Goal: Task Accomplishment & Management: Manage account settings

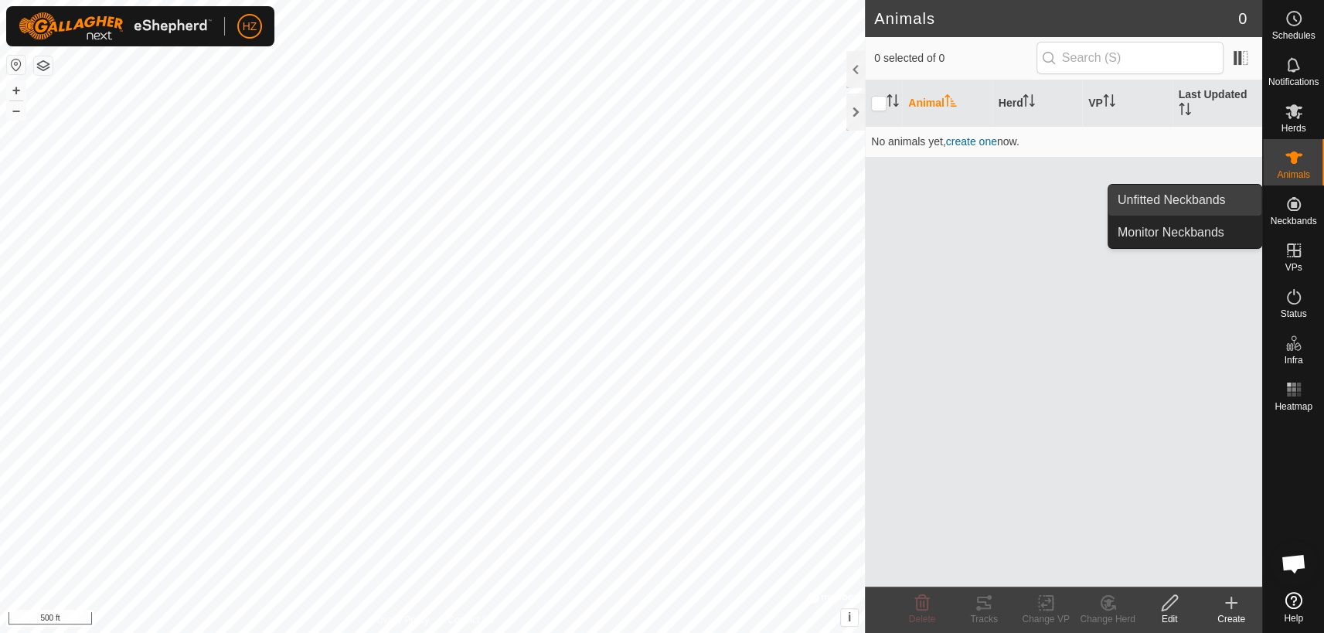
click at [1206, 197] on span "Unfitted Neckbands" at bounding box center [1172, 200] width 108 height 19
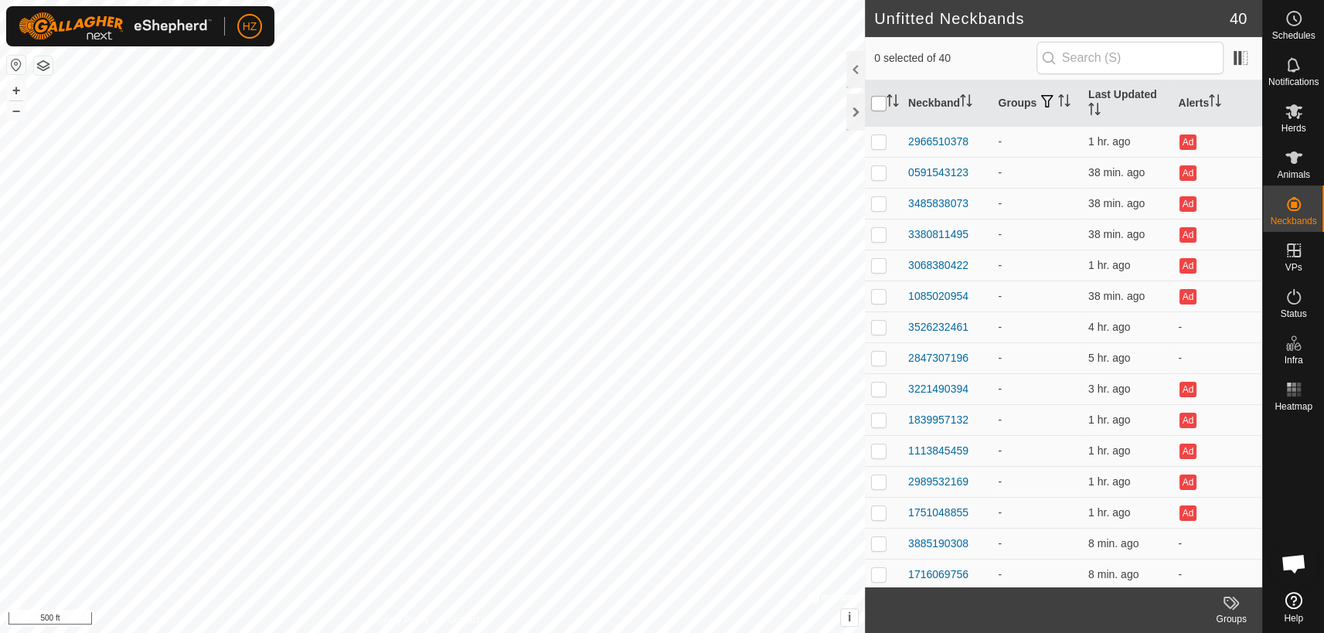
click at [878, 103] on input "checkbox" at bounding box center [878, 103] width 15 height 15
checkbox input "true"
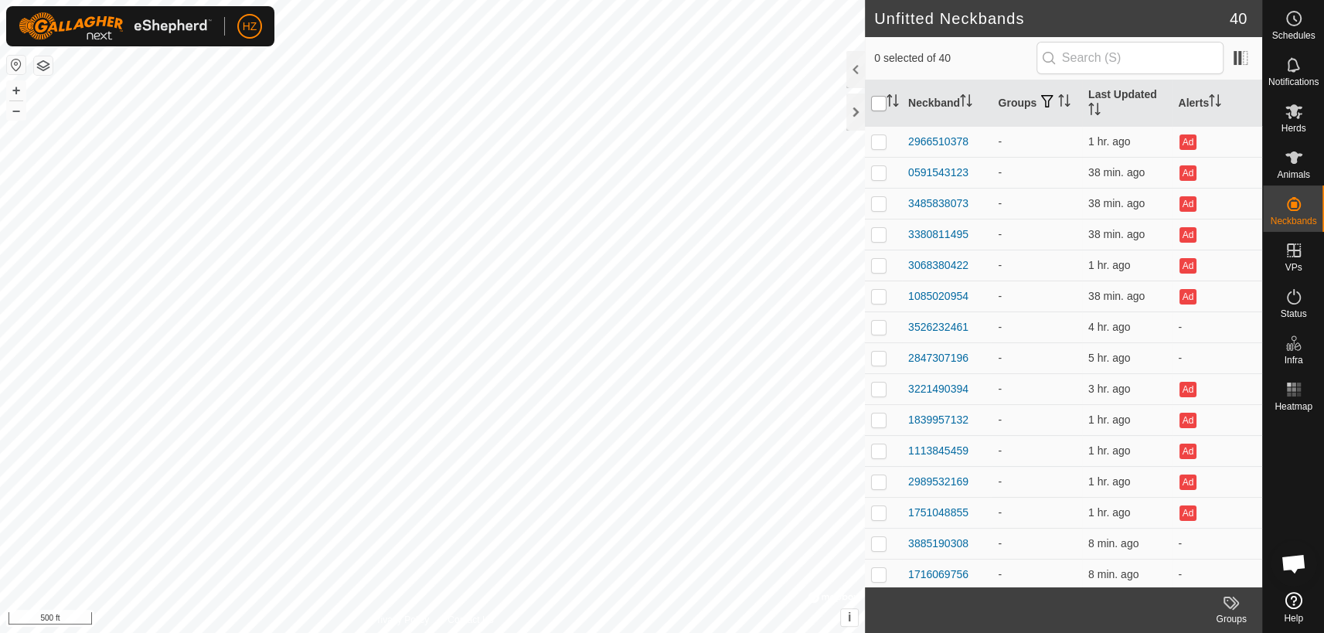
checkbox input "true"
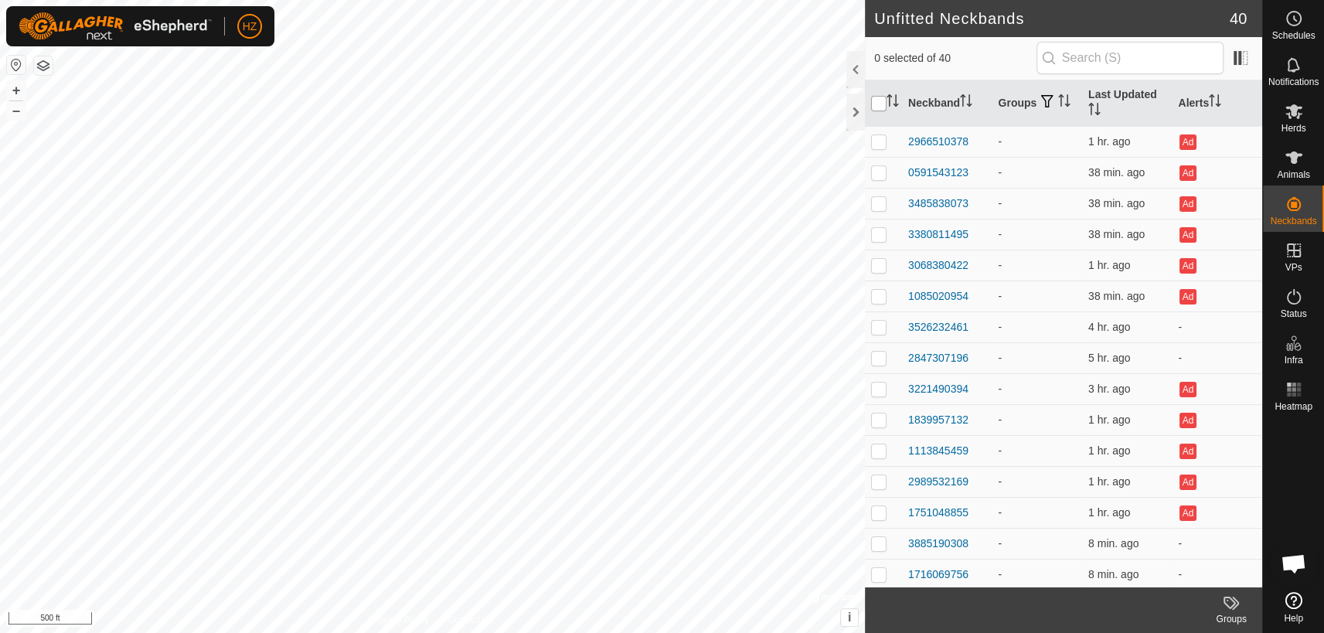
checkbox input "true"
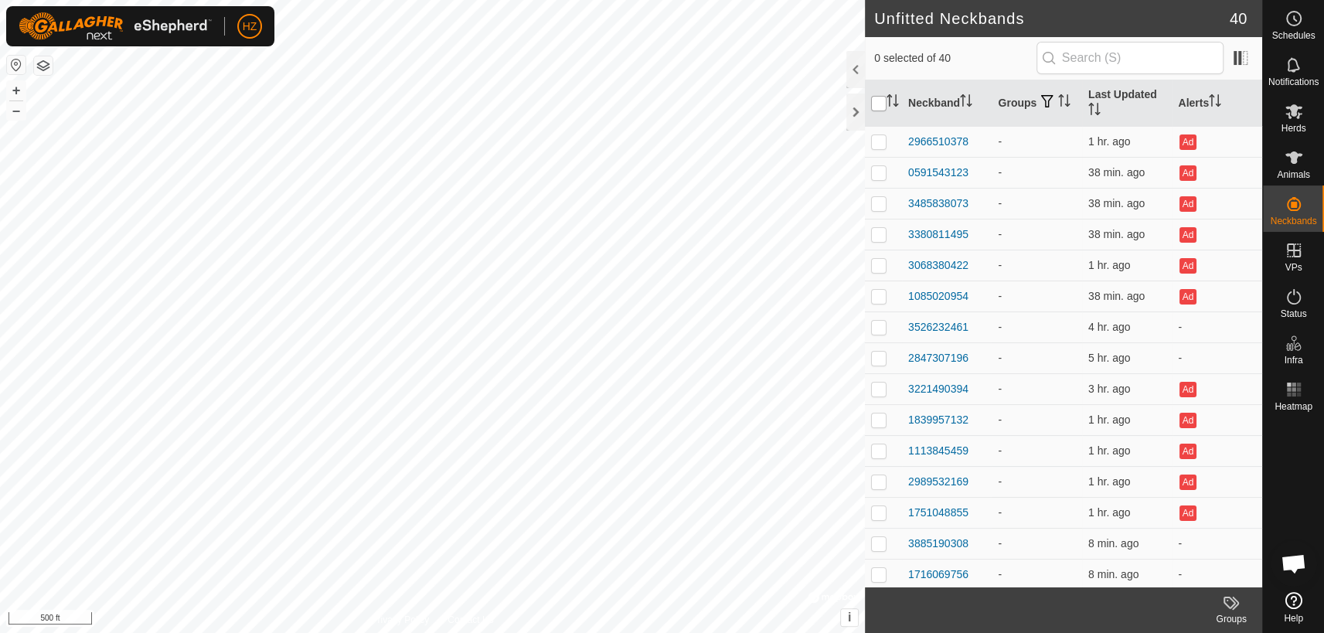
checkbox input "true"
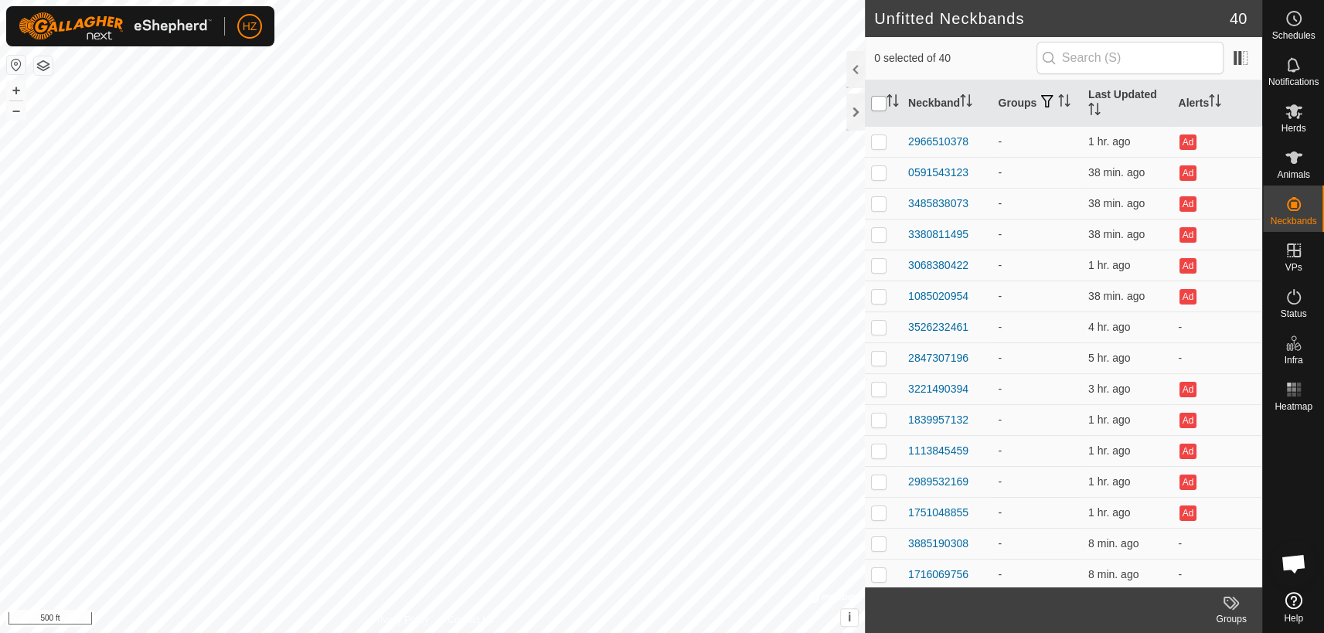
checkbox input "true"
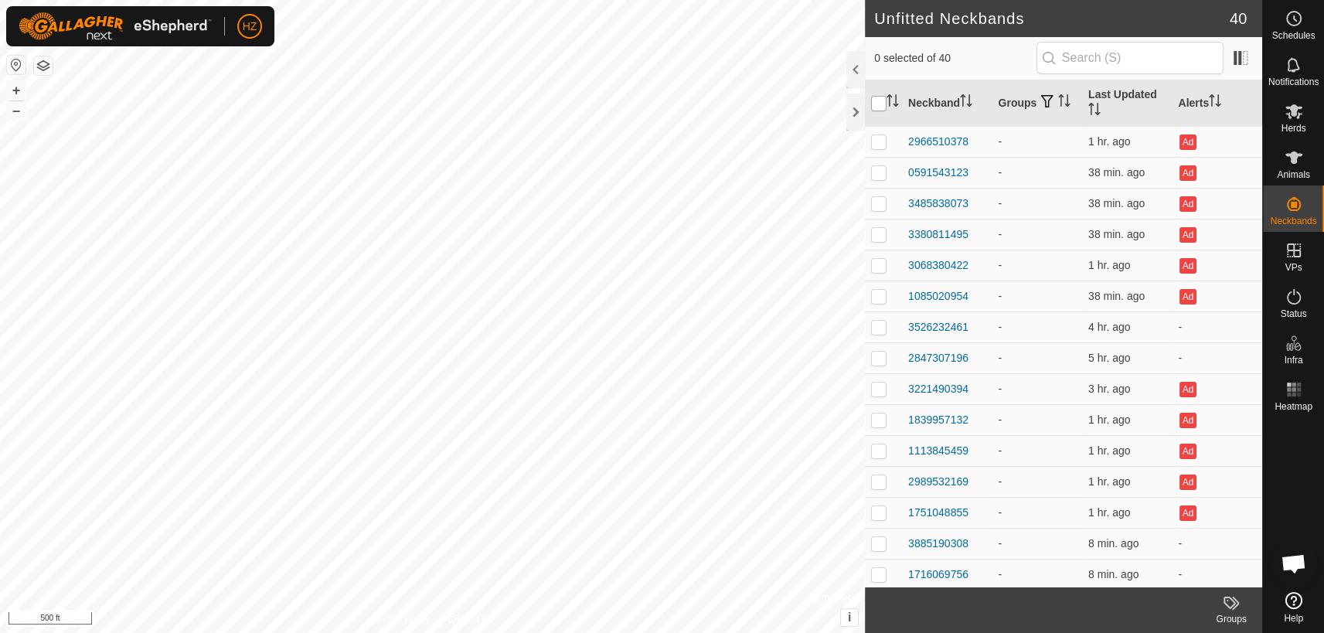
checkbox input "true"
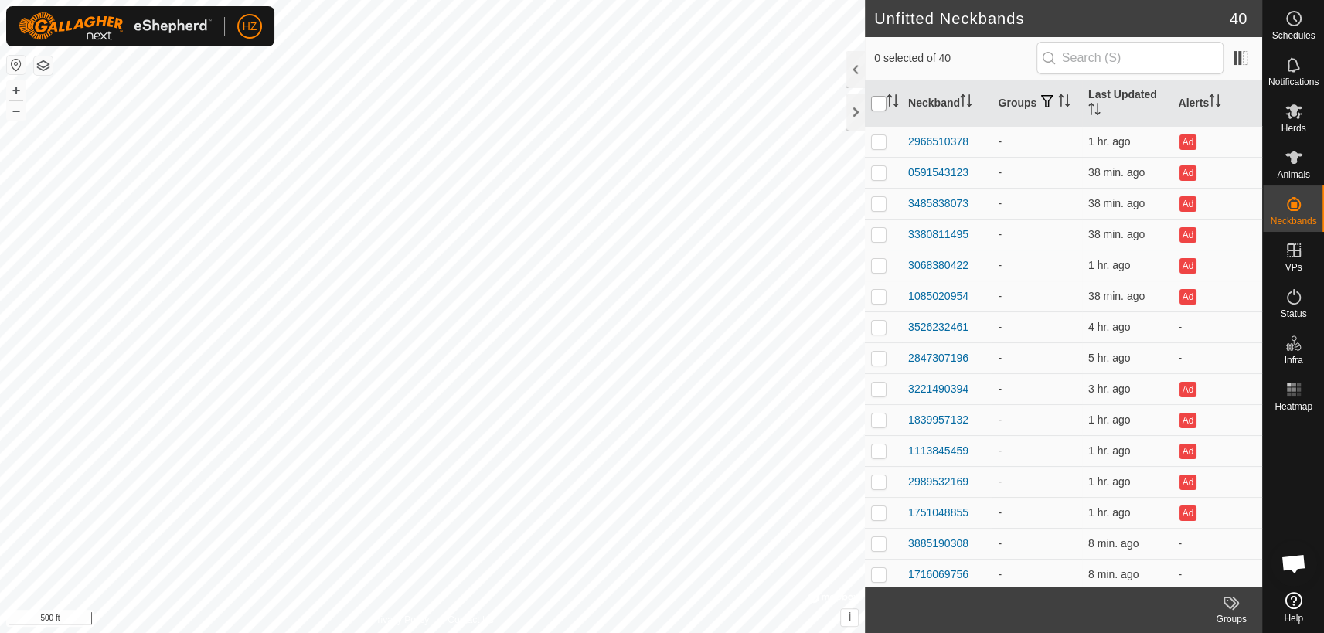
checkbox input "true"
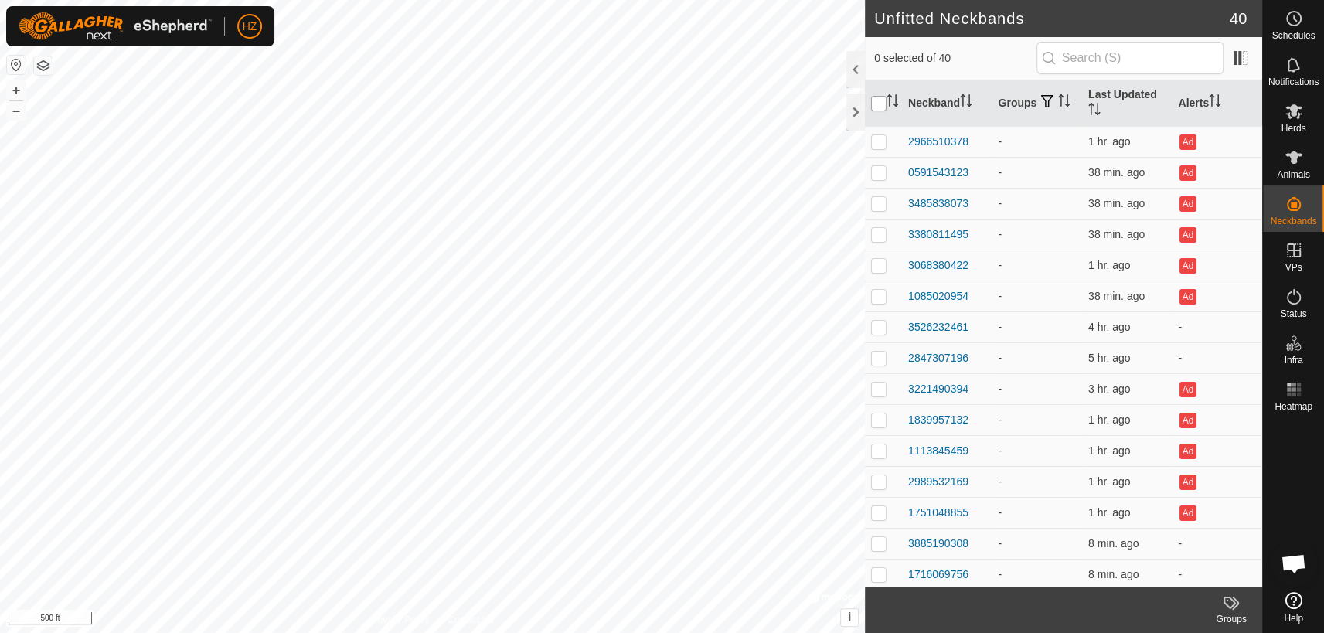
checkbox input "true"
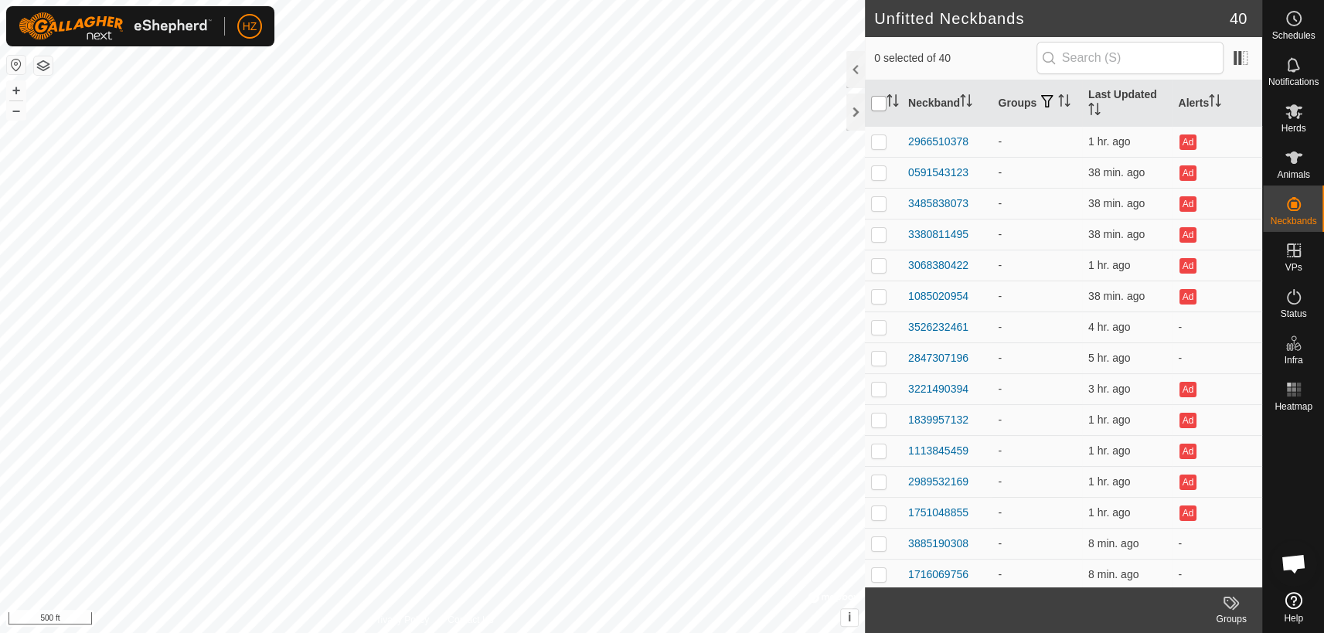
checkbox input "true"
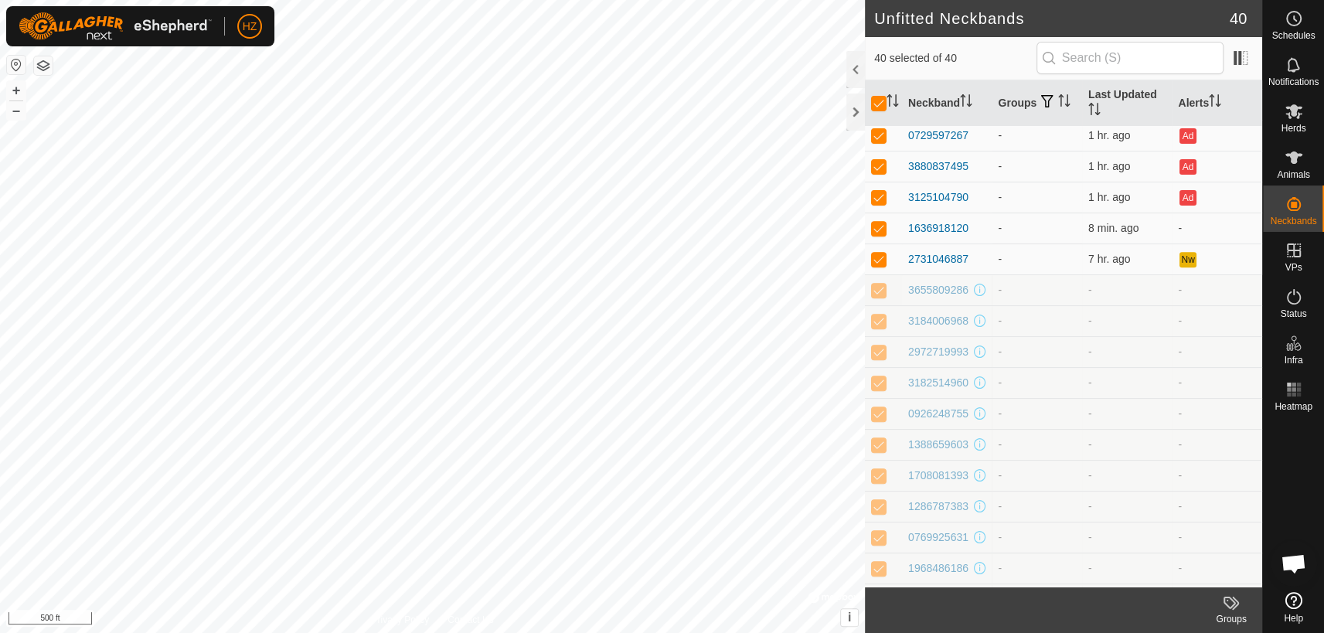
scroll to position [492, 0]
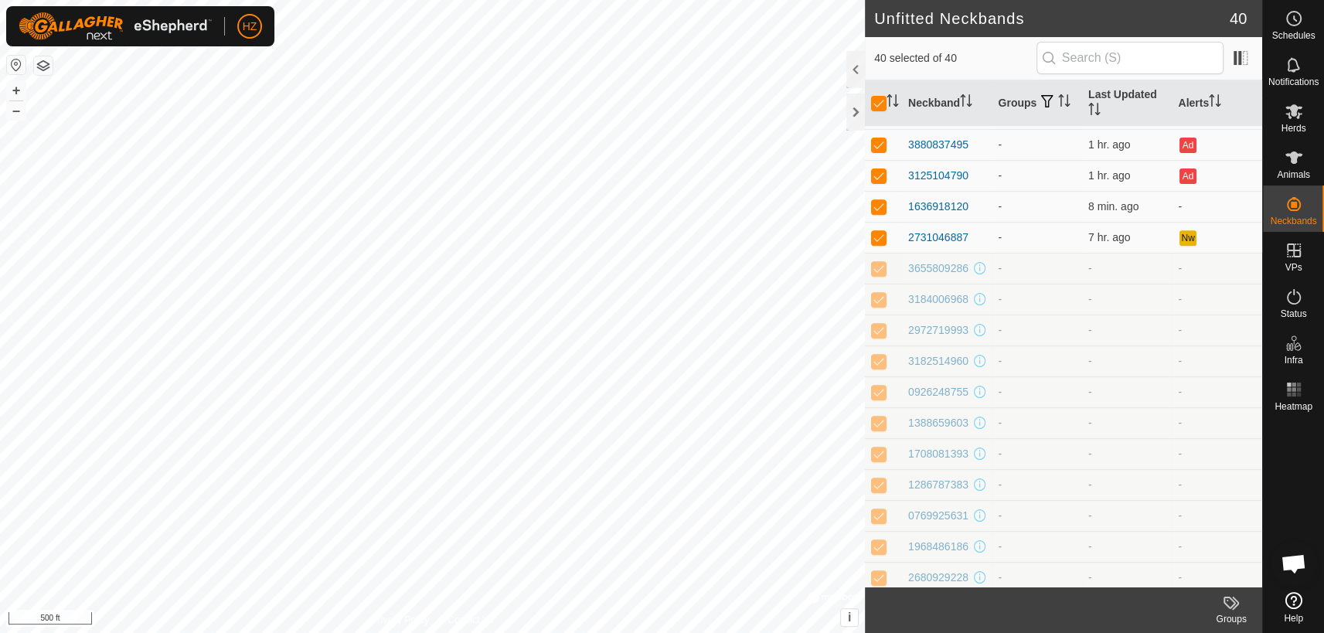
click at [884, 268] on p-checkbox at bounding box center [878, 268] width 15 height 12
checkbox input "false"
click at [881, 301] on p-checkbox at bounding box center [878, 299] width 15 height 12
checkbox input "false"
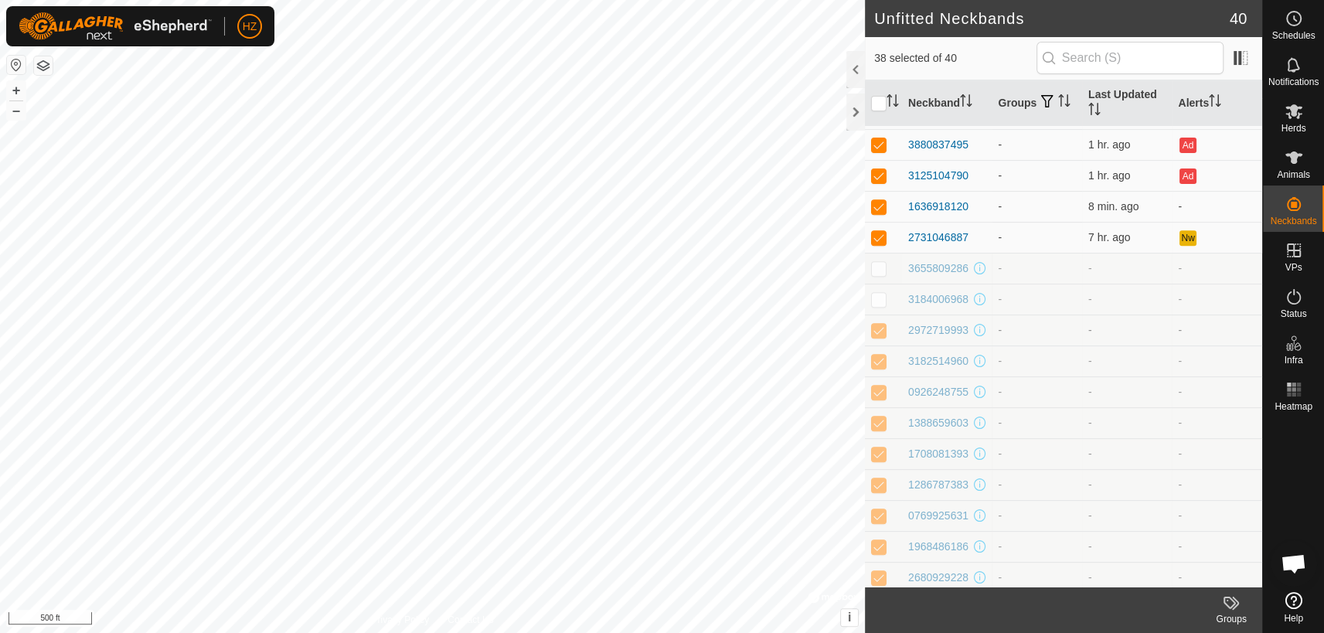
click at [880, 332] on p-checkbox at bounding box center [878, 330] width 15 height 12
checkbox input "false"
click at [882, 367] on p-checkbox at bounding box center [878, 361] width 15 height 12
checkbox input "false"
click at [879, 398] on p-checkbox at bounding box center [878, 392] width 15 height 12
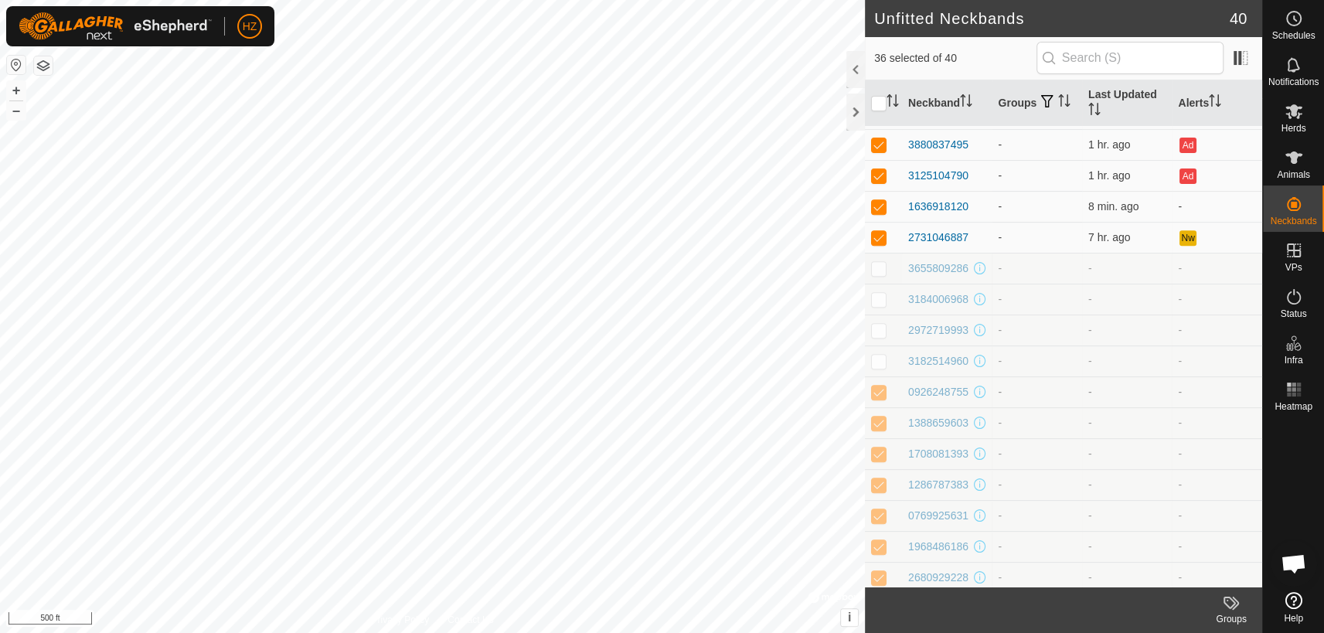
checkbox input "false"
click at [878, 438] on td at bounding box center [883, 422] width 37 height 31
checkbox input "false"
click at [876, 460] on p-checkbox at bounding box center [878, 454] width 15 height 12
checkbox input "false"
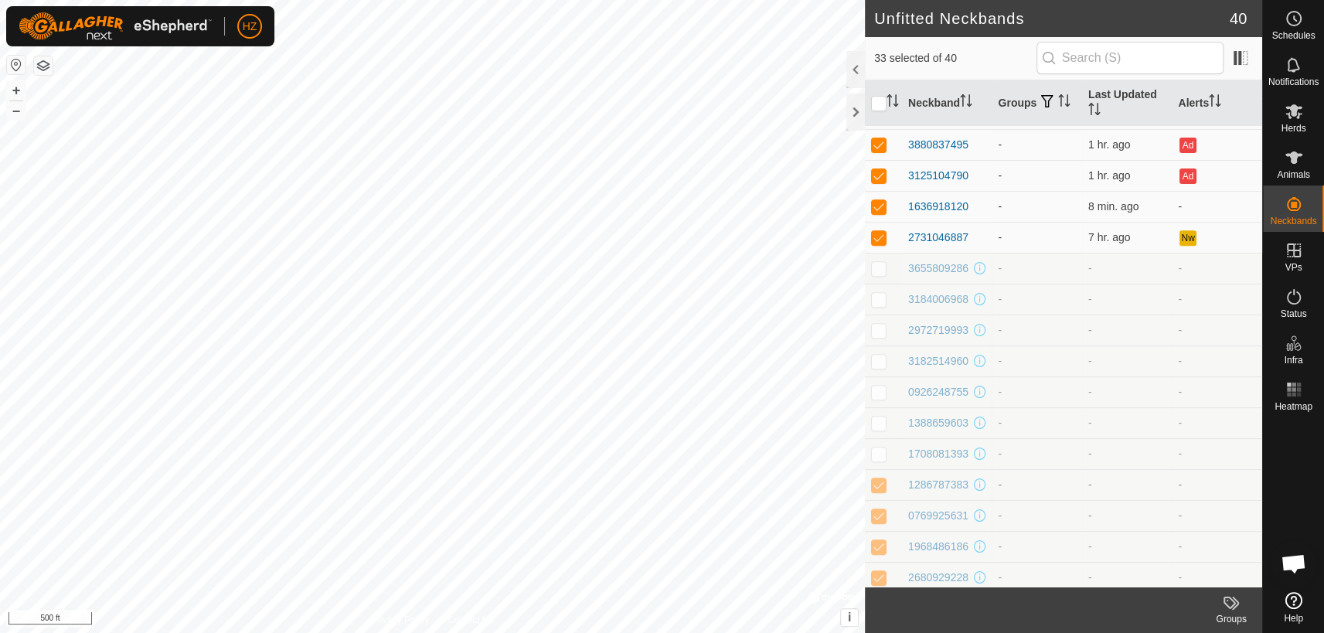
click at [881, 491] on p-checkbox at bounding box center [878, 485] width 15 height 12
checkbox input "false"
click at [888, 531] on td at bounding box center [883, 515] width 37 height 31
checkbox input "false"
click at [874, 553] on p-checkbox at bounding box center [878, 546] width 15 height 12
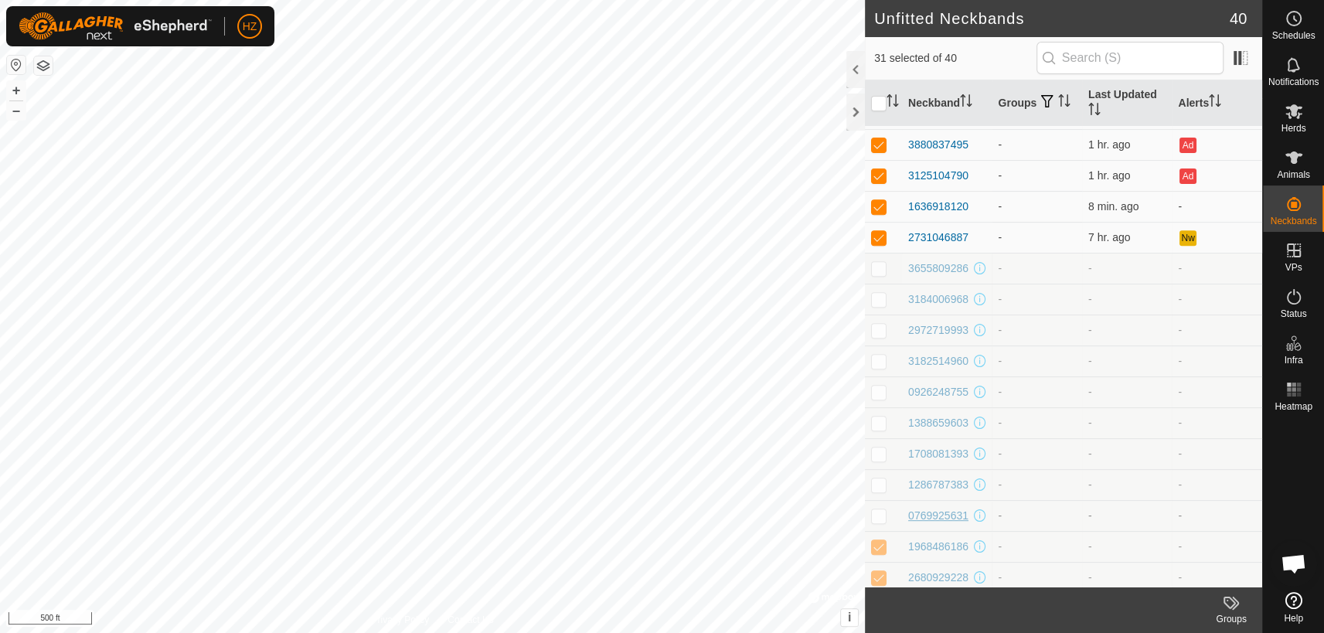
checkbox input "false"
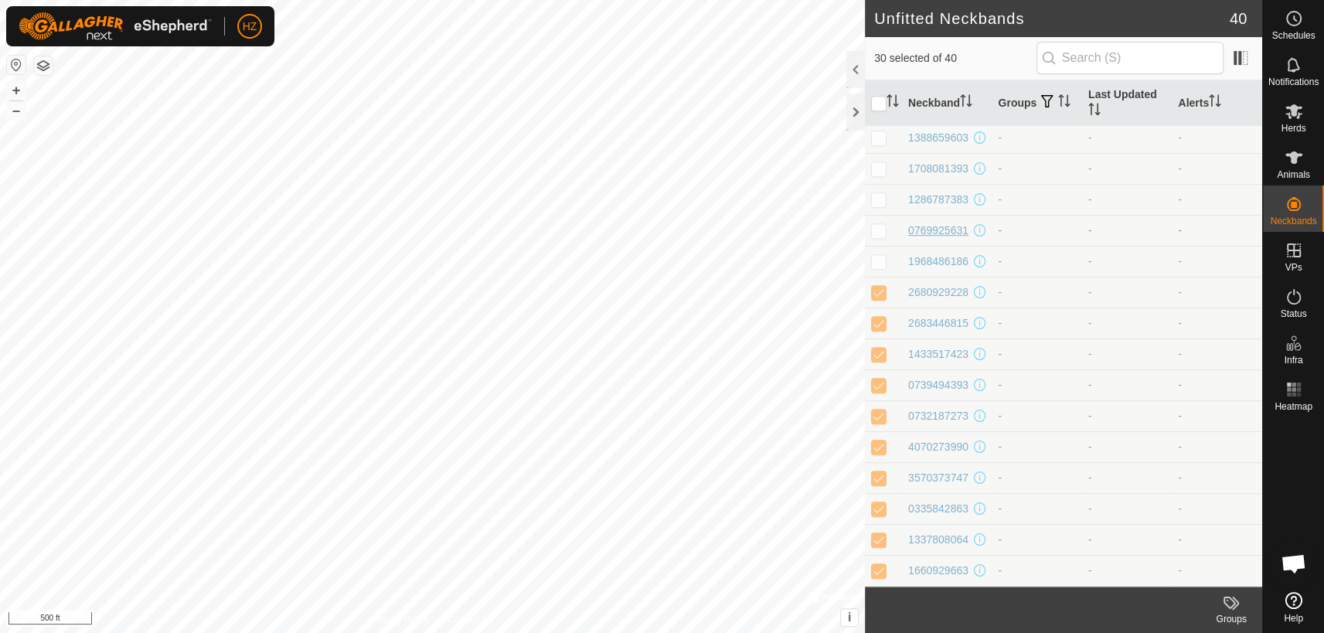
scroll to position [821, 0]
click at [881, 286] on p-checkbox at bounding box center [878, 292] width 15 height 12
checkbox input "false"
click at [874, 317] on p-checkbox at bounding box center [878, 323] width 15 height 12
checkbox input "false"
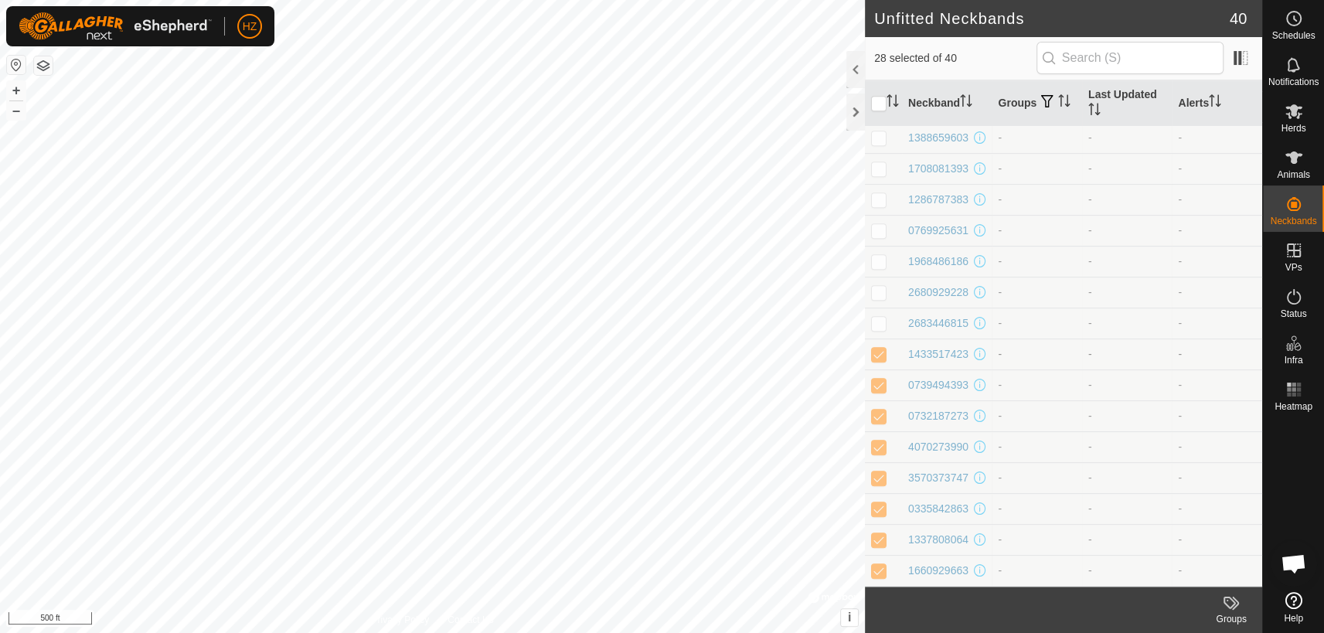
click at [880, 348] on p-checkbox at bounding box center [878, 354] width 15 height 12
checkbox input "false"
click at [880, 379] on p-checkbox at bounding box center [878, 385] width 15 height 12
checkbox input "false"
click at [881, 411] on td at bounding box center [883, 415] width 37 height 31
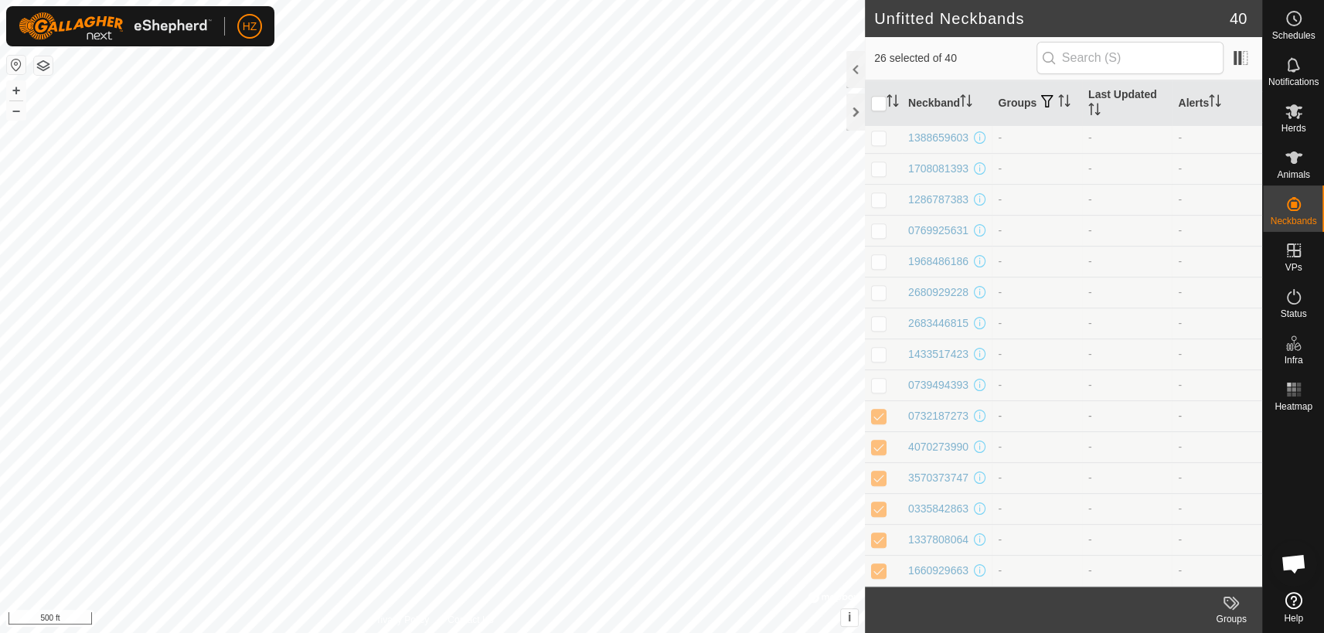
checkbox input "false"
click at [881, 441] on p-checkbox at bounding box center [878, 447] width 15 height 12
checkbox input "false"
click at [877, 472] on p-checkbox at bounding box center [878, 478] width 15 height 12
checkbox input "false"
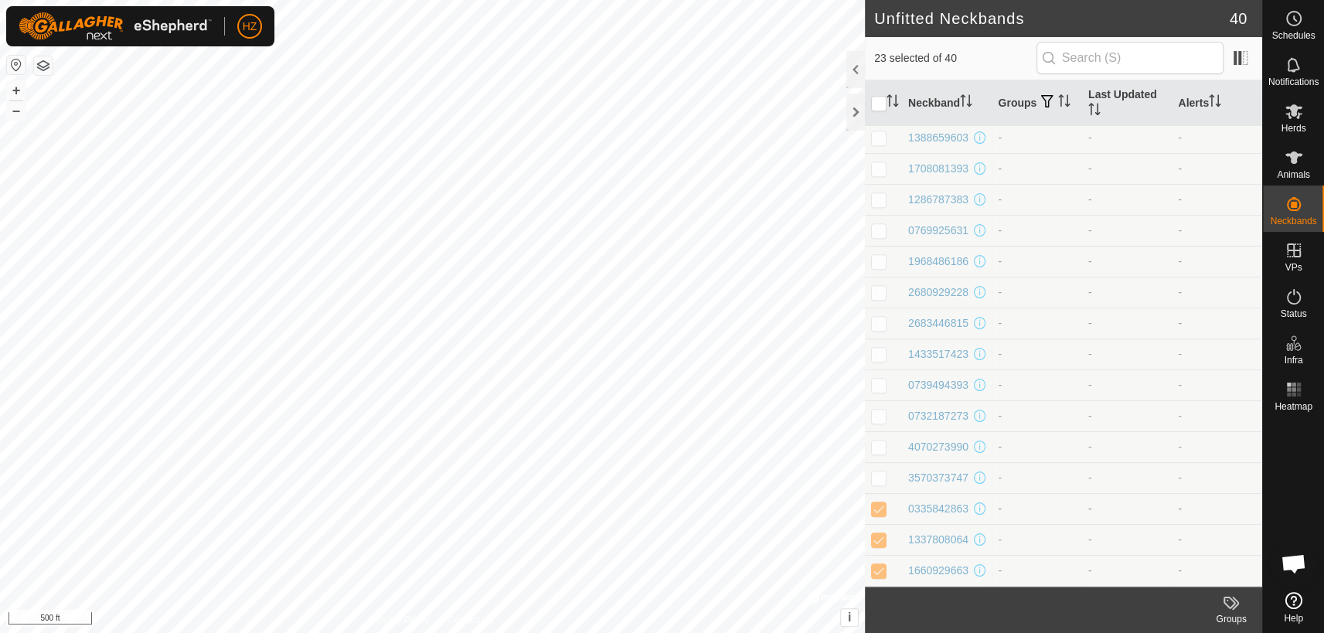
click at [874, 502] on p-checkbox at bounding box center [878, 508] width 15 height 12
checkbox input "false"
click at [872, 533] on p-tablecheckbox at bounding box center [878, 539] width 15 height 12
checkbox input "false"
click at [867, 567] on td at bounding box center [883, 570] width 37 height 31
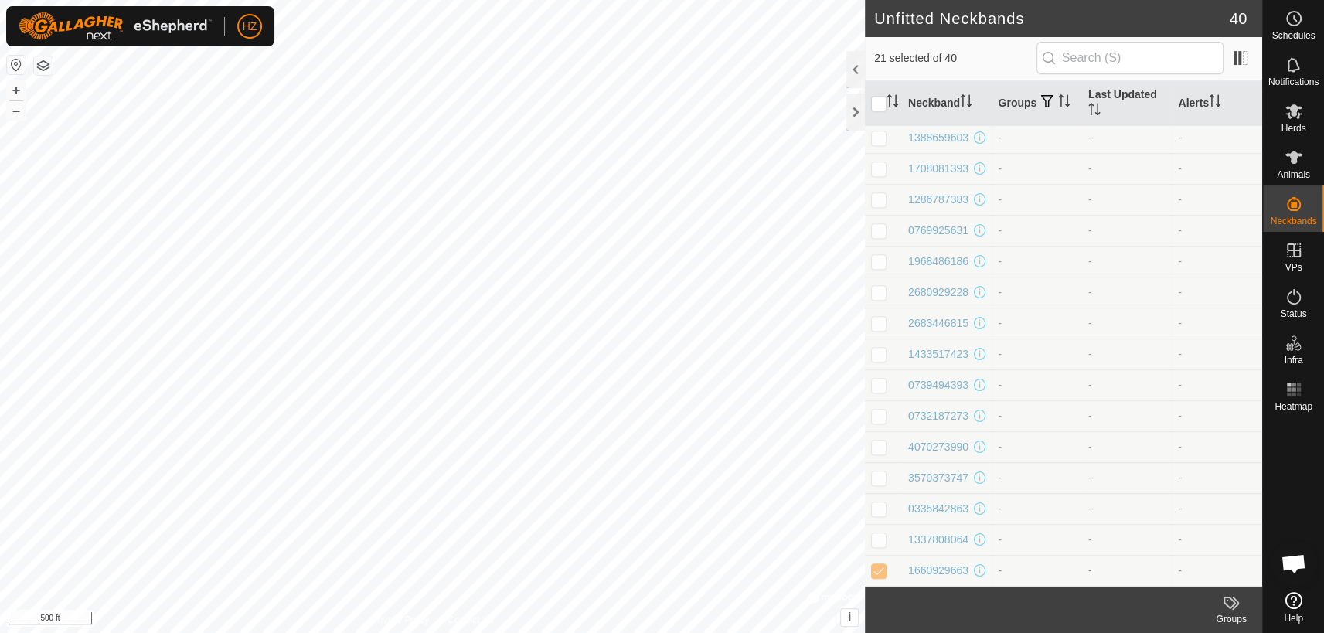
checkbox input "false"
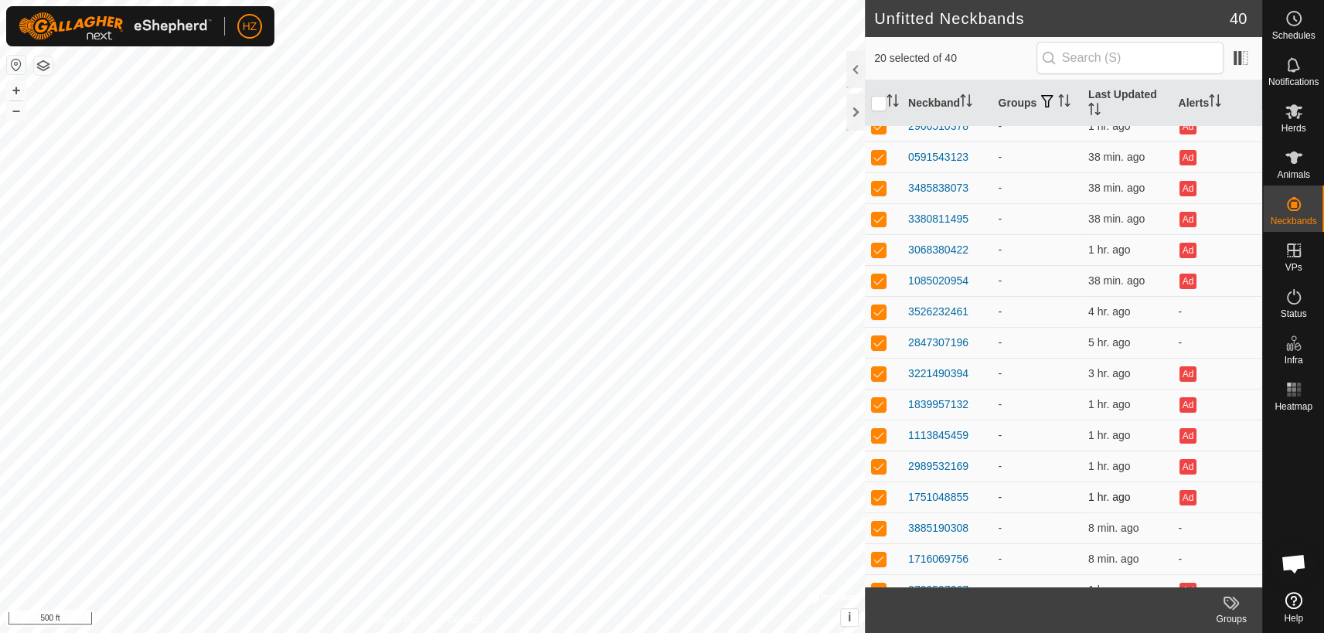
scroll to position [0, 0]
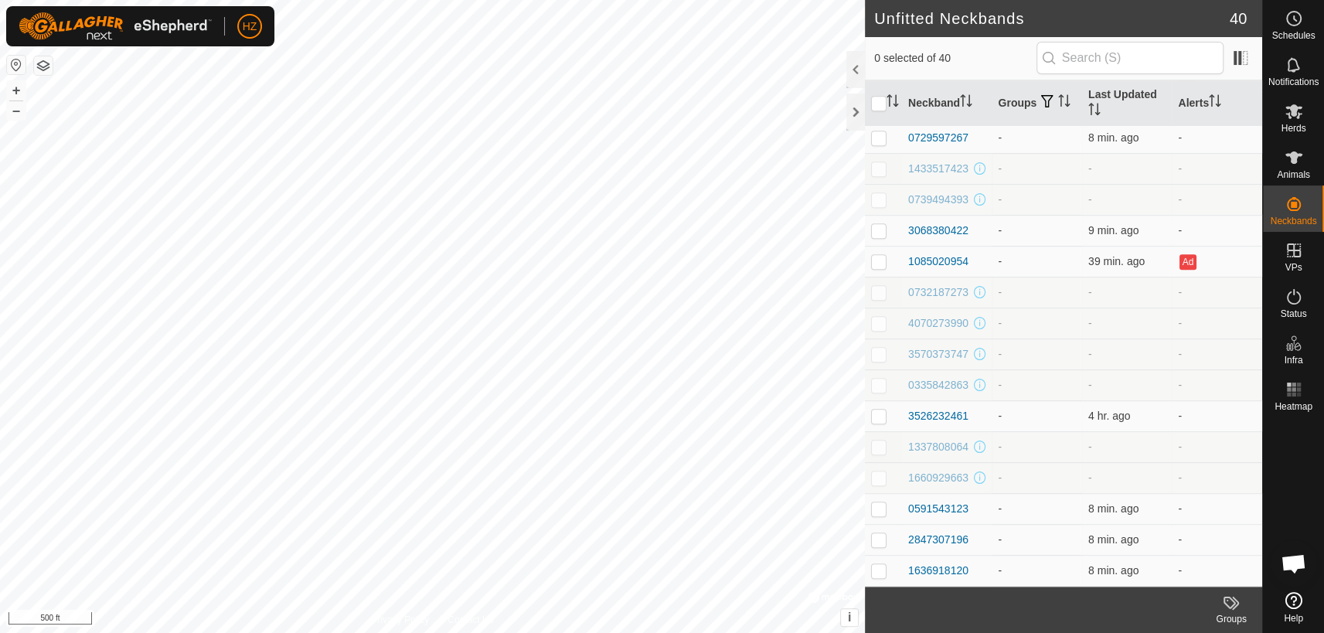
scroll to position [812, 0]
click at [881, 479] on p-checkbox at bounding box center [878, 478] width 15 height 12
checkbox input "true"
click at [879, 443] on p-checkbox at bounding box center [878, 447] width 15 height 12
checkbox input "true"
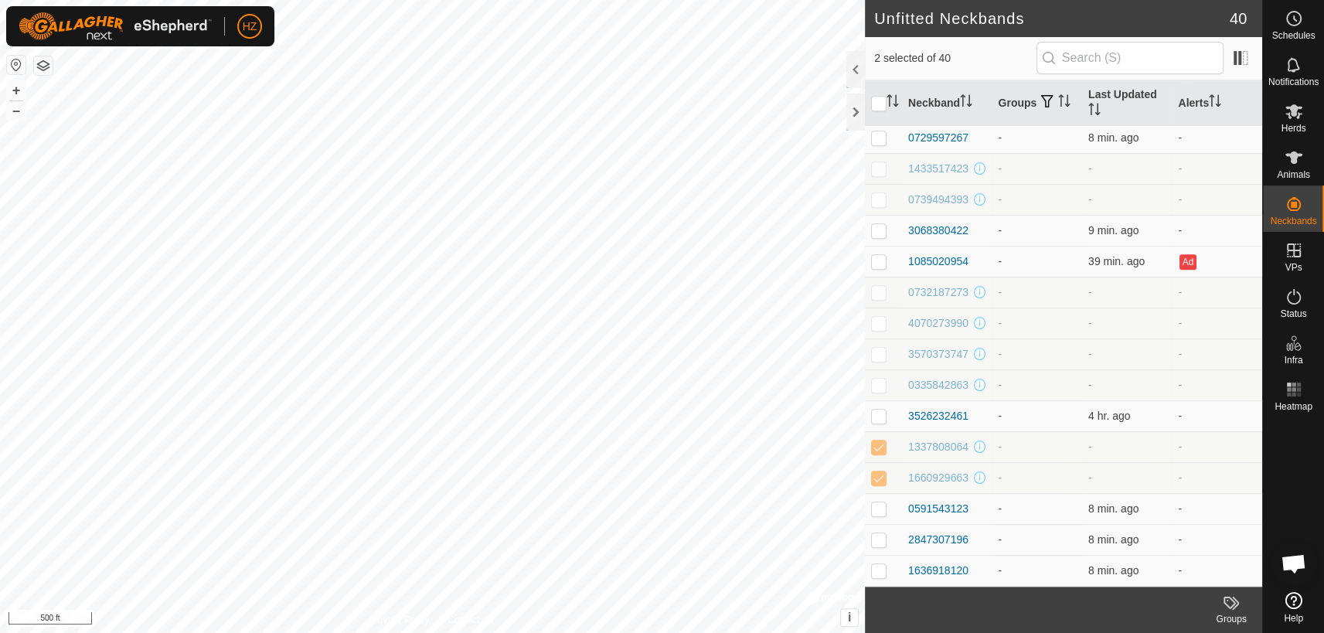
click at [883, 379] on p-checkbox at bounding box center [878, 385] width 15 height 12
checkbox input "true"
click at [882, 348] on p-checkbox at bounding box center [878, 354] width 15 height 12
checkbox input "true"
click at [879, 322] on td at bounding box center [883, 323] width 37 height 31
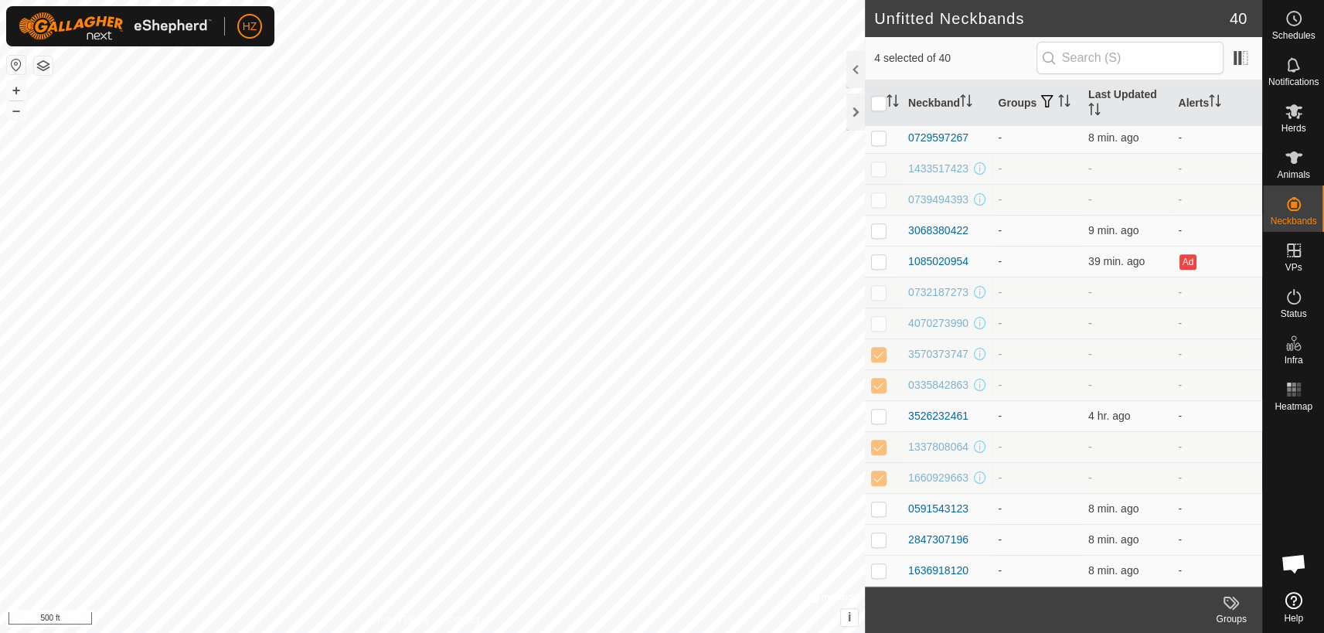
checkbox input "true"
click at [887, 284] on td at bounding box center [883, 292] width 37 height 31
checkbox input "true"
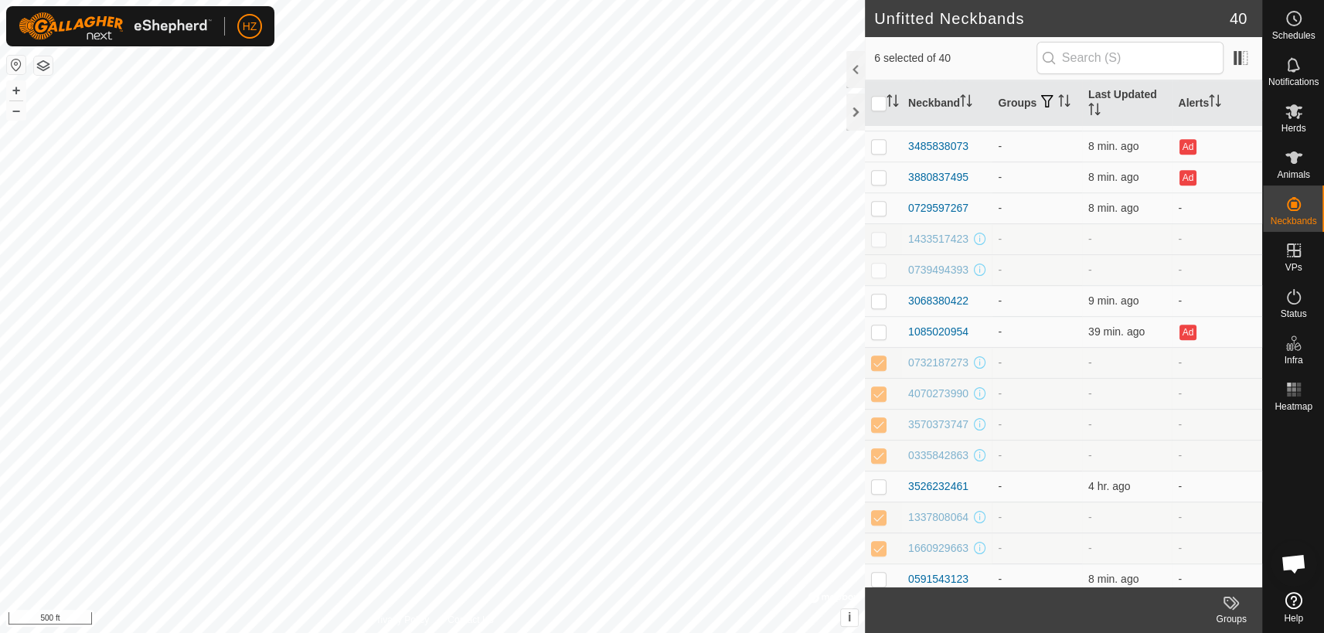
scroll to position [672, 0]
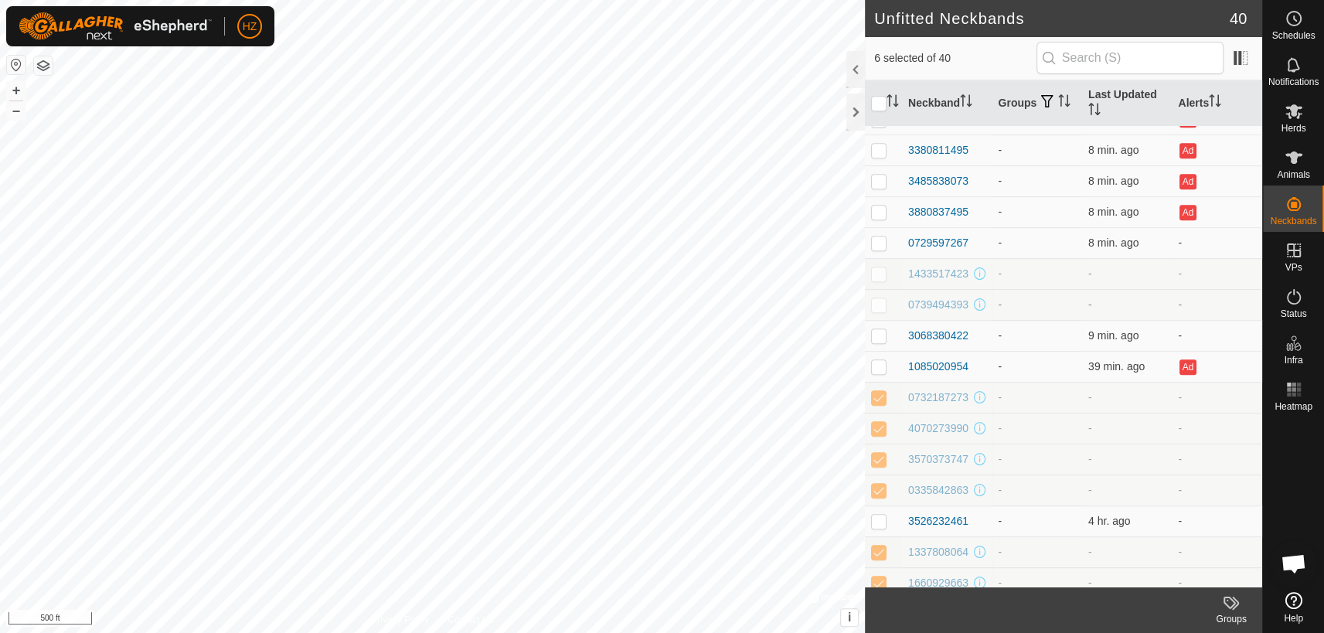
click at [884, 311] on p-checkbox at bounding box center [878, 304] width 15 height 12
checkbox input "true"
click at [886, 280] on p-checkbox at bounding box center [878, 273] width 15 height 12
checkbox input "true"
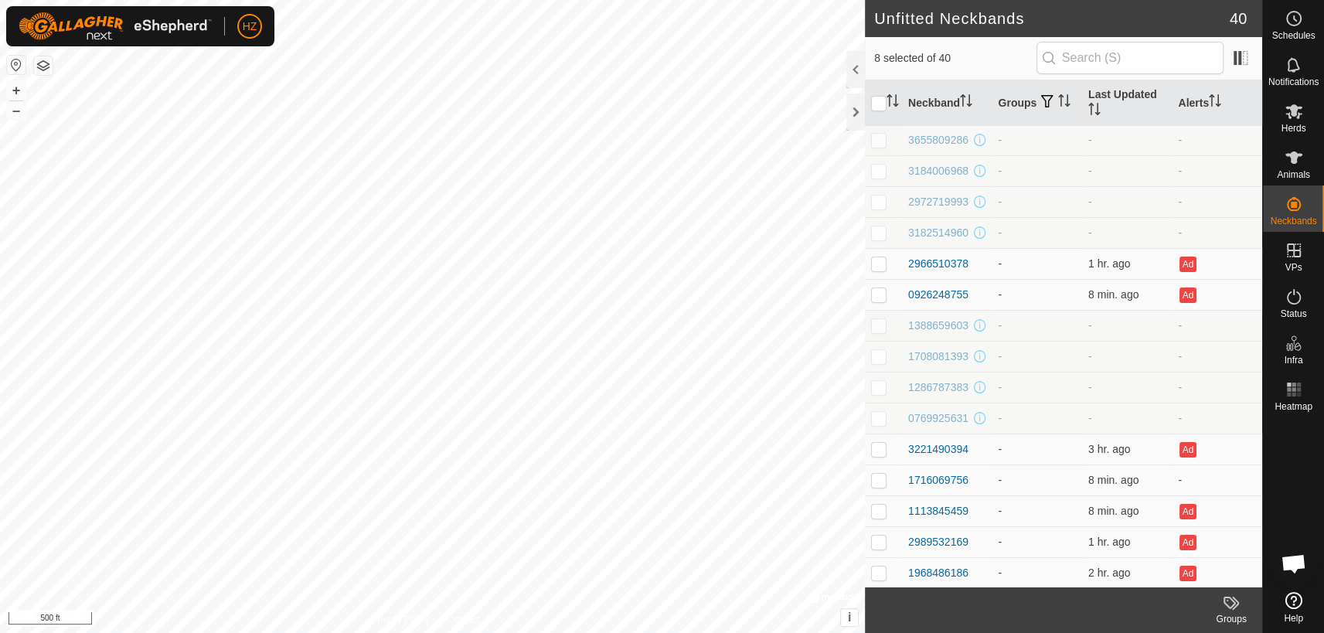
scroll to position [39, 0]
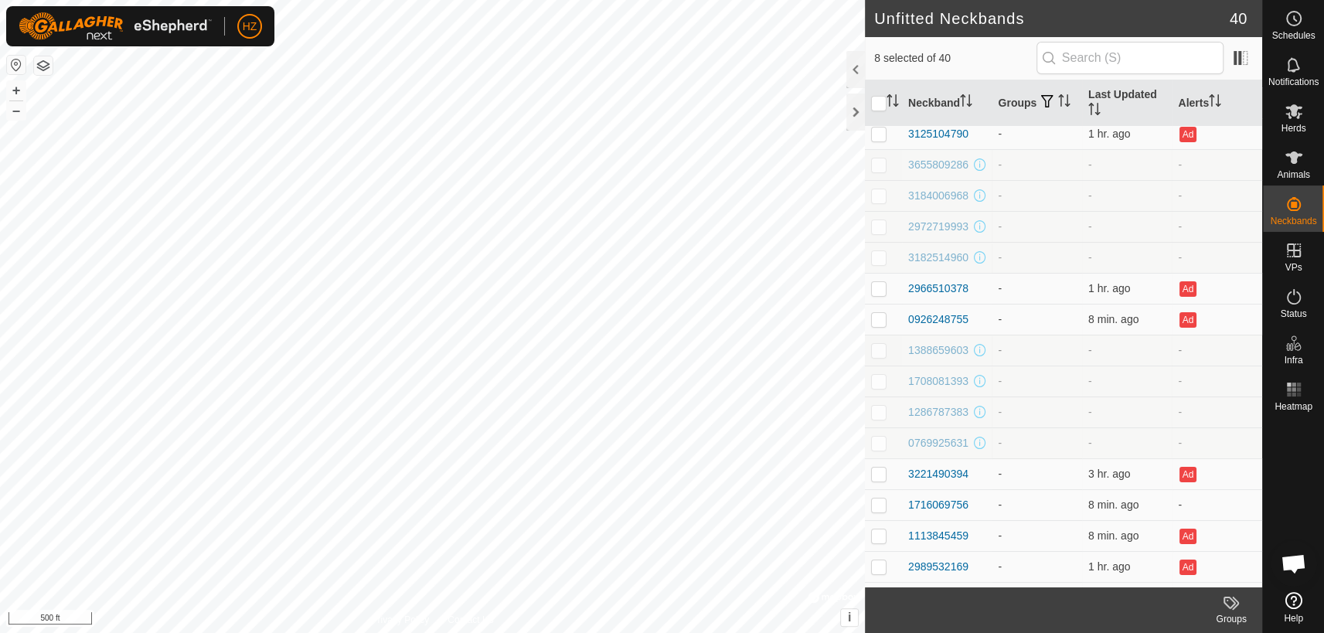
click at [881, 353] on p-checkbox at bounding box center [878, 350] width 15 height 12
checkbox input "true"
click at [879, 387] on p-checkbox at bounding box center [878, 381] width 15 height 12
checkbox input "true"
click at [879, 418] on p-checkbox at bounding box center [878, 412] width 15 height 12
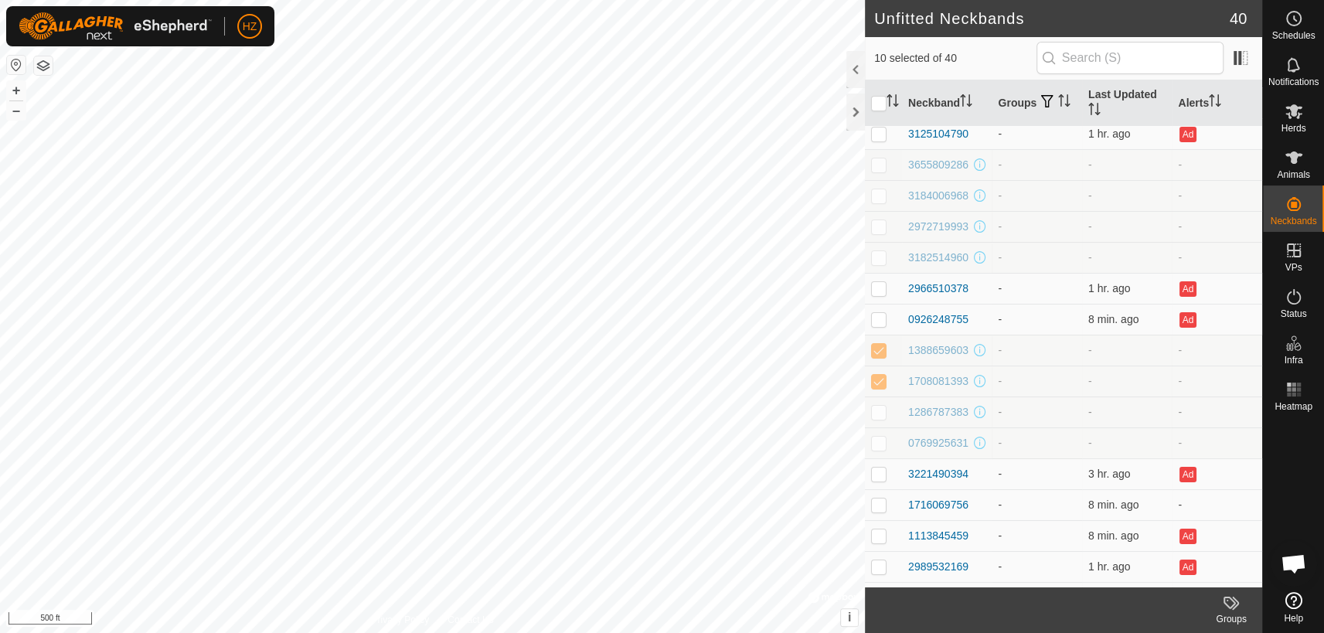
checkbox input "true"
click at [881, 458] on td at bounding box center [883, 443] width 37 height 31
checkbox input "true"
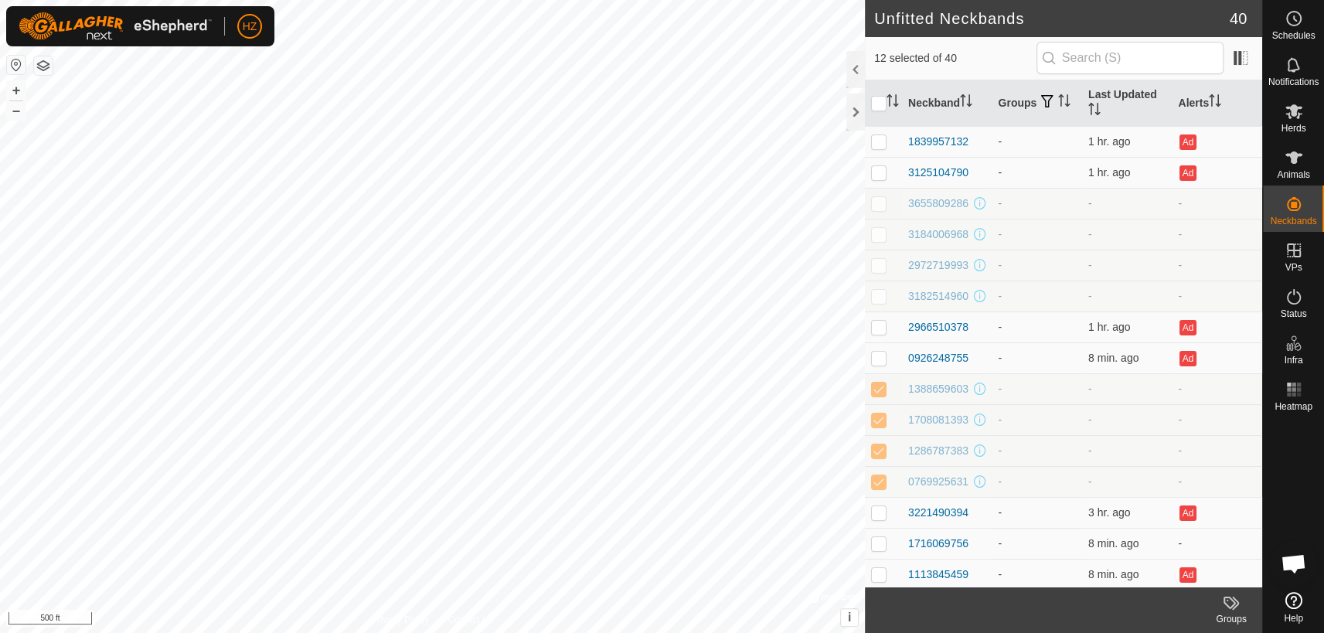
click at [879, 203] on p-checkbox at bounding box center [878, 203] width 15 height 12
checkbox input "true"
click at [883, 234] on p-checkbox at bounding box center [878, 234] width 15 height 12
checkbox input "true"
click at [881, 271] on p-checkbox at bounding box center [878, 265] width 15 height 12
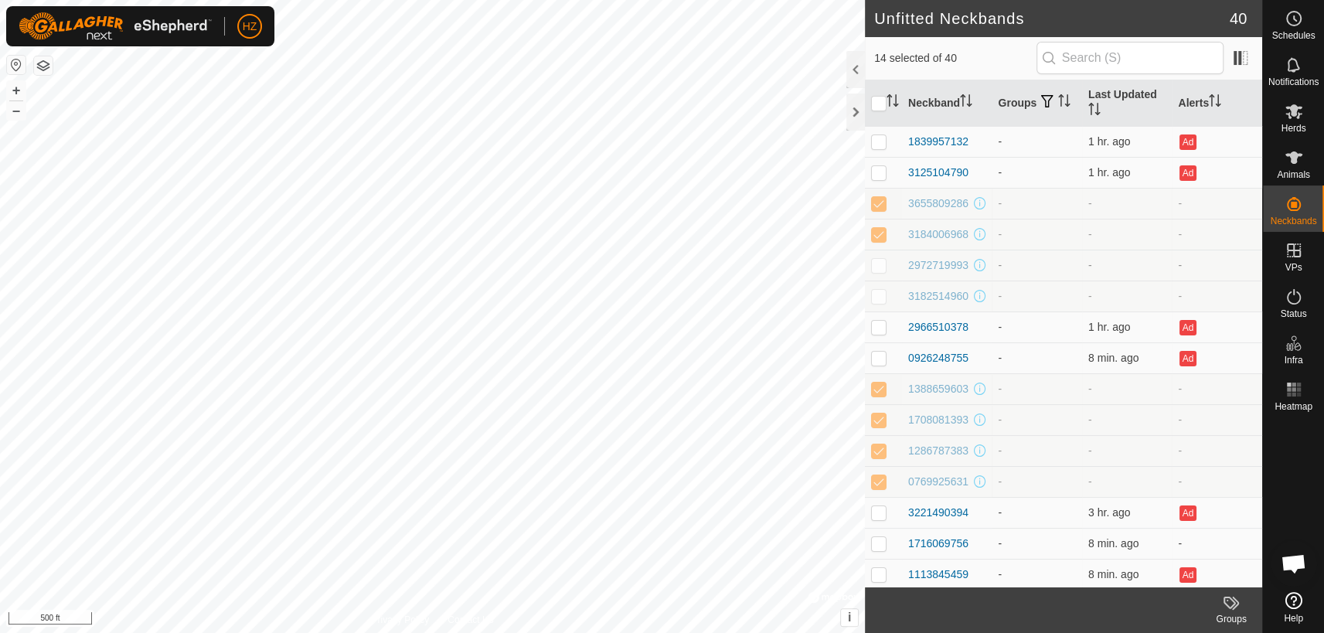
checkbox input "true"
click at [876, 302] on p-checkbox at bounding box center [878, 296] width 15 height 12
checkbox input "true"
click at [962, 100] on icon "Activate to sort" at bounding box center [966, 100] width 12 height 12
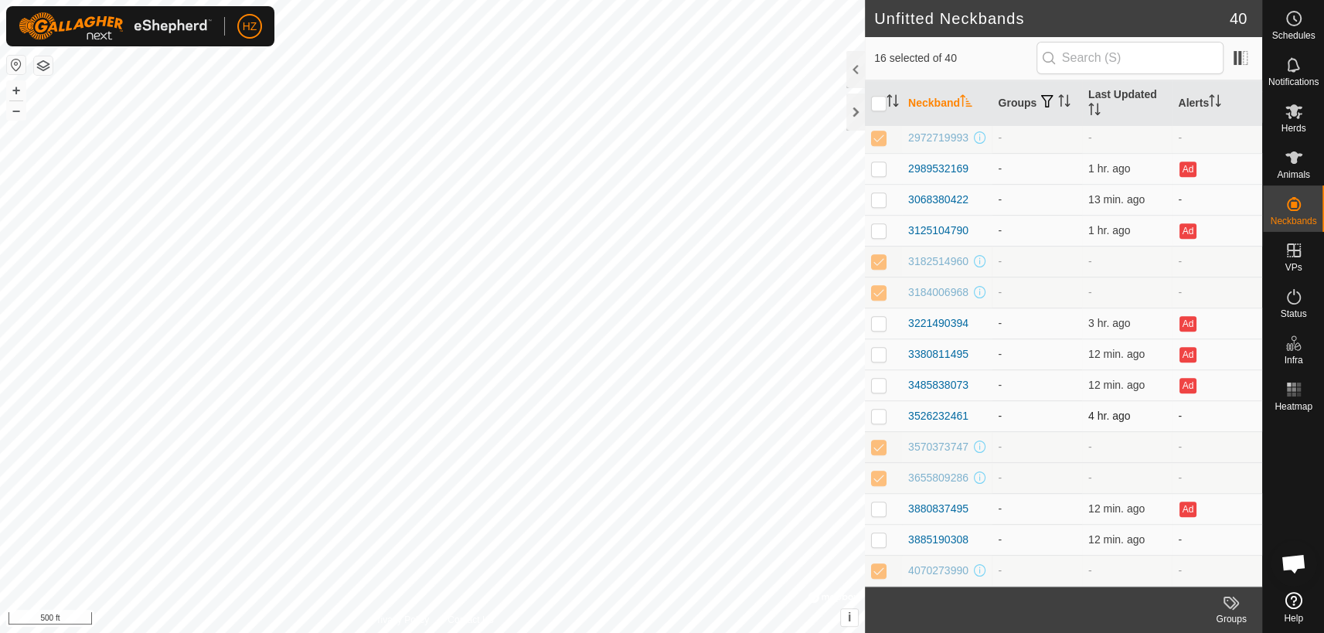
scroll to position [812, 0]
click at [876, 100] on input "checkbox" at bounding box center [878, 103] width 15 height 15
checkbox input "true"
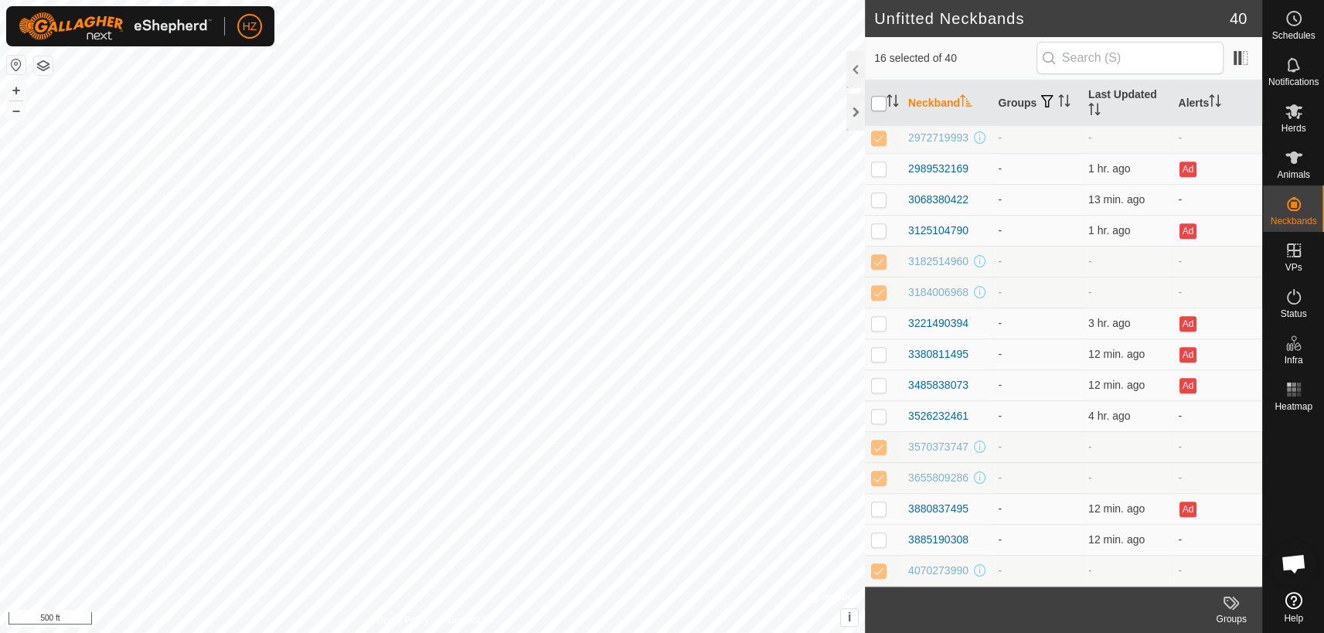
checkbox input "true"
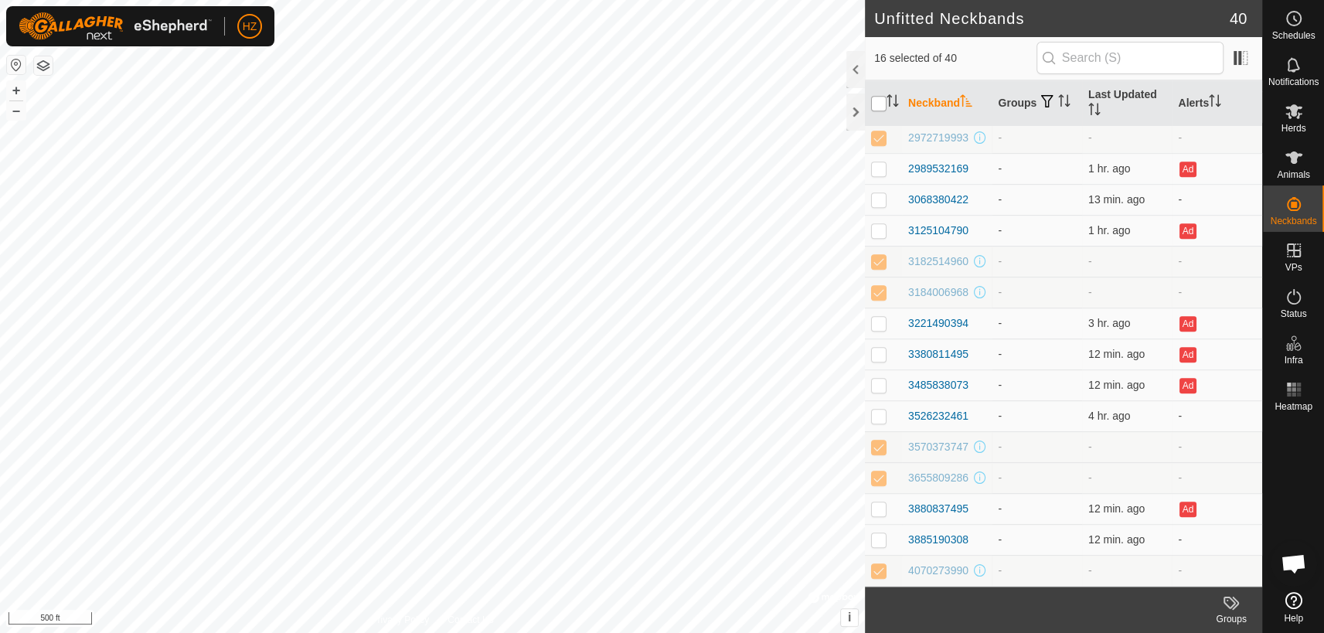
checkbox input "true"
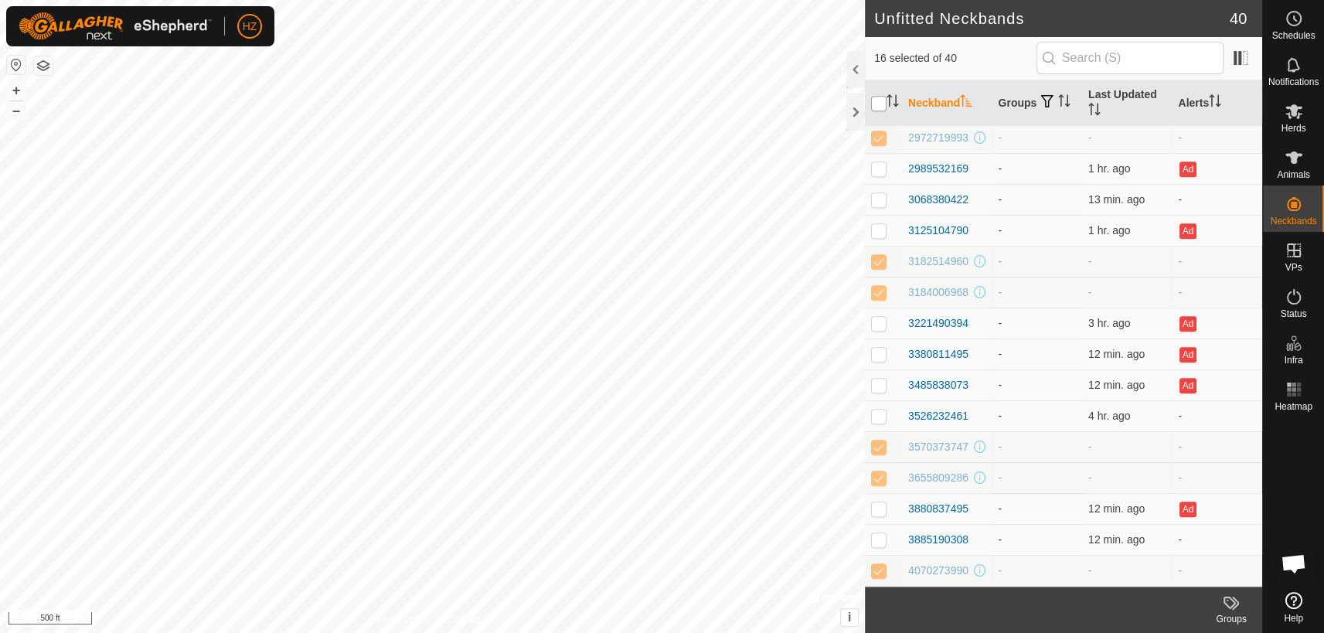
checkbox input "true"
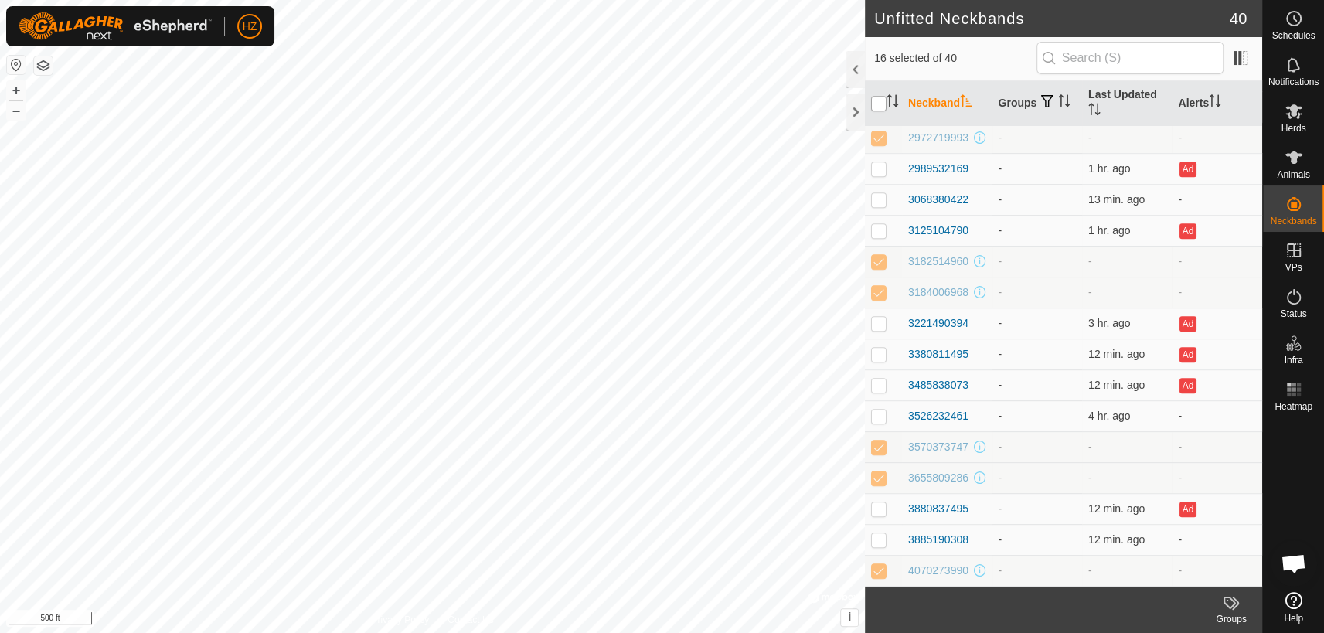
checkbox input "true"
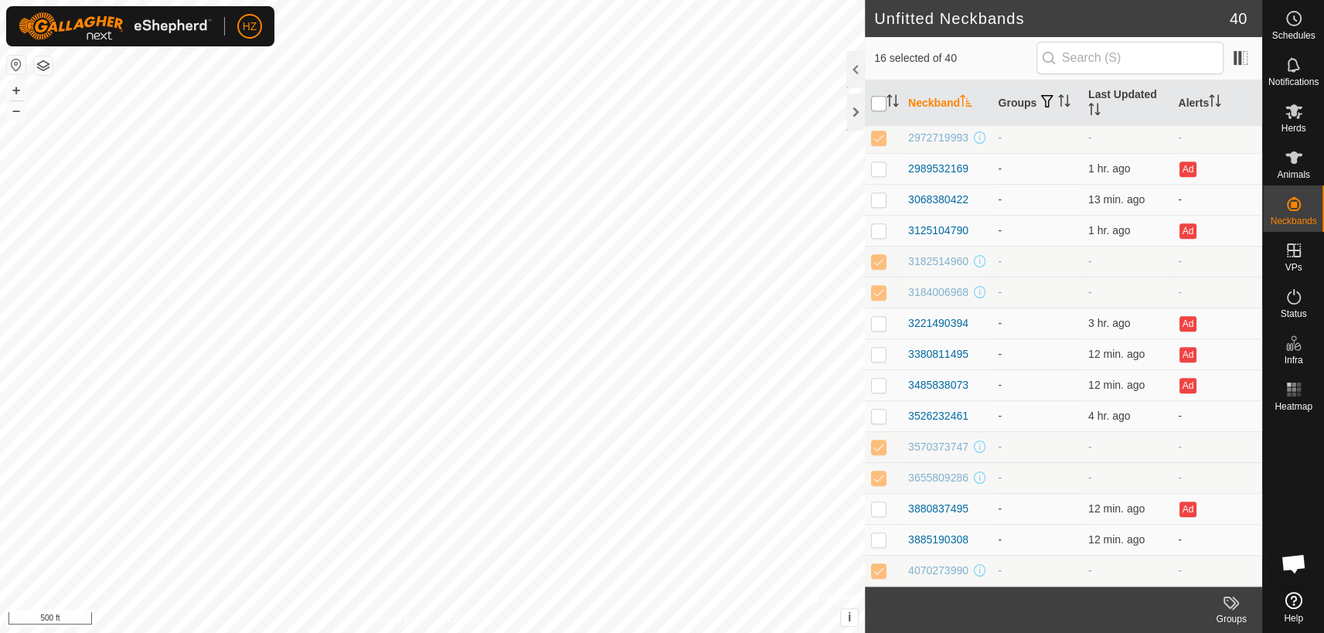
checkbox input "true"
click at [876, 100] on input "checkbox" at bounding box center [878, 103] width 15 height 15
checkbox input "false"
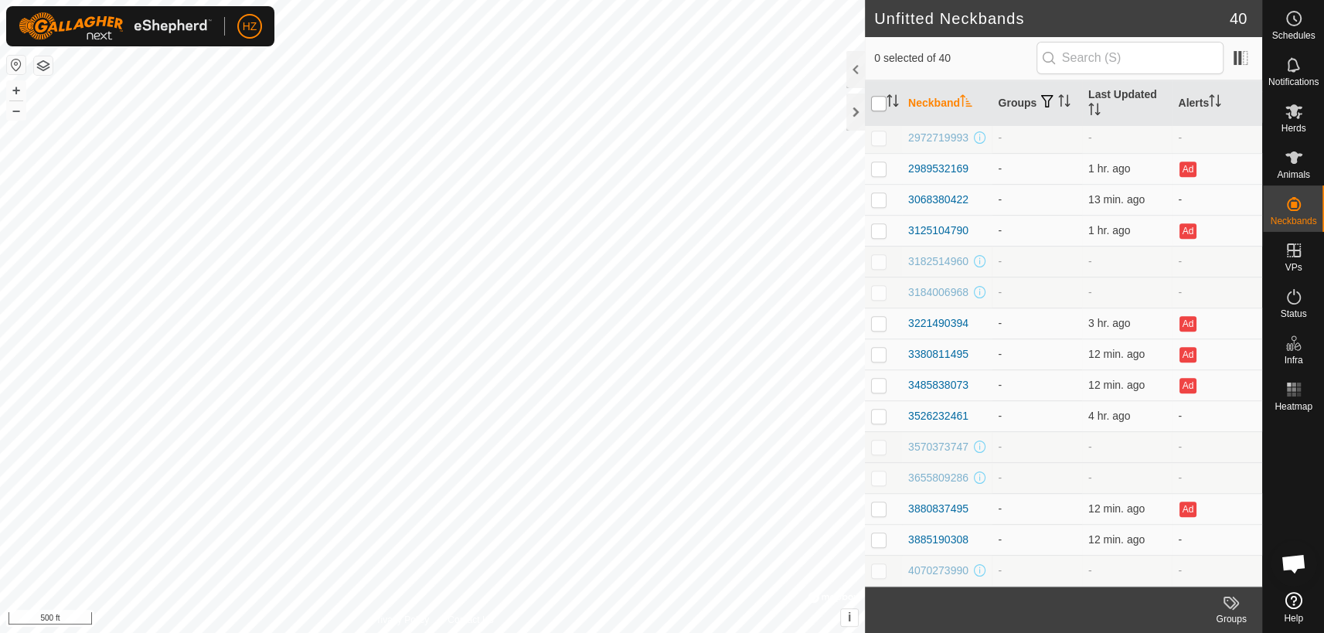
checkbox input "false"
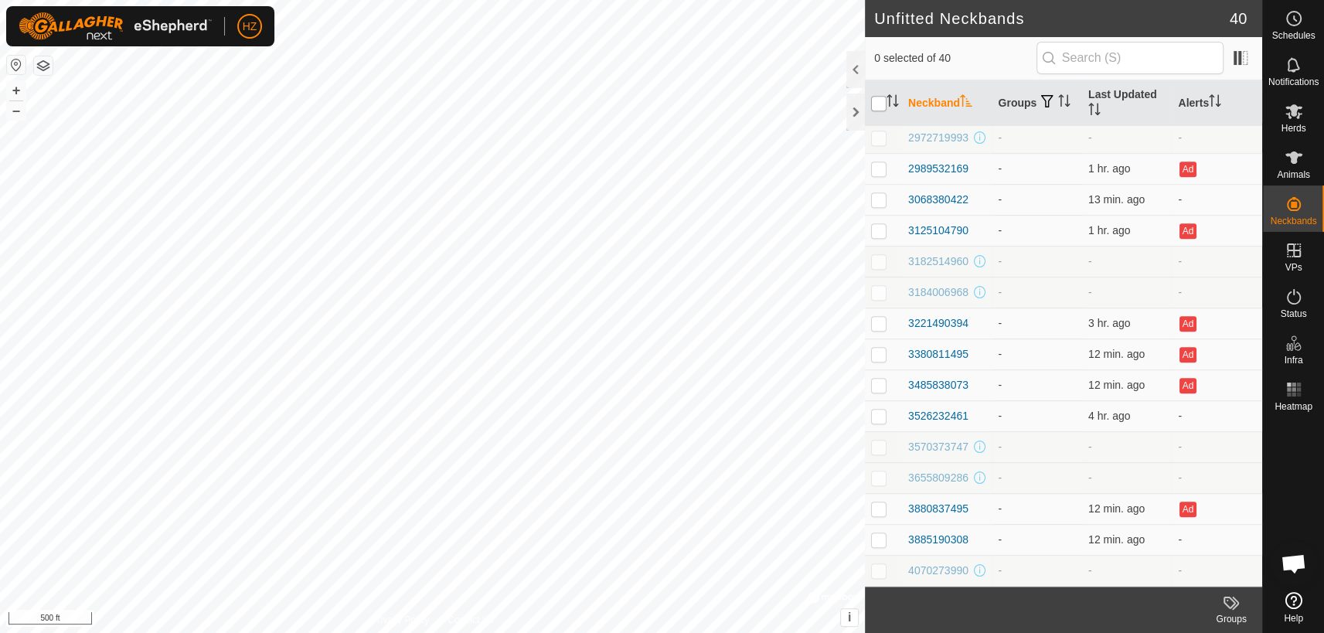
checkbox input "false"
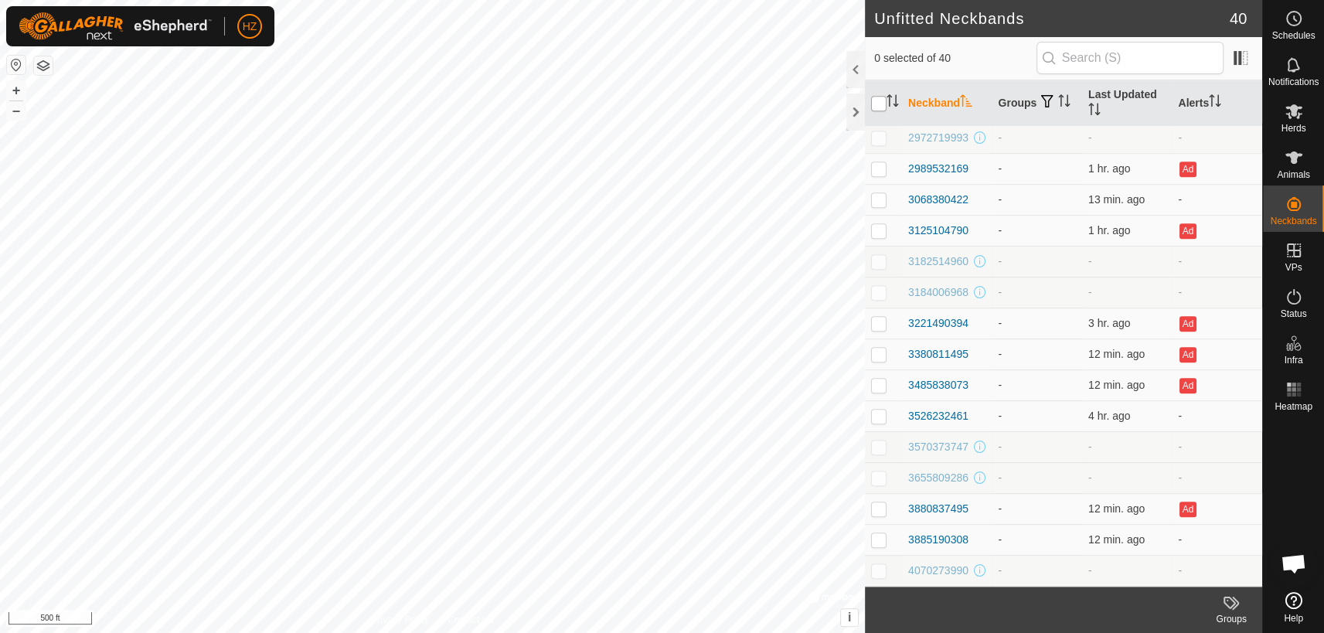
checkbox input "false"
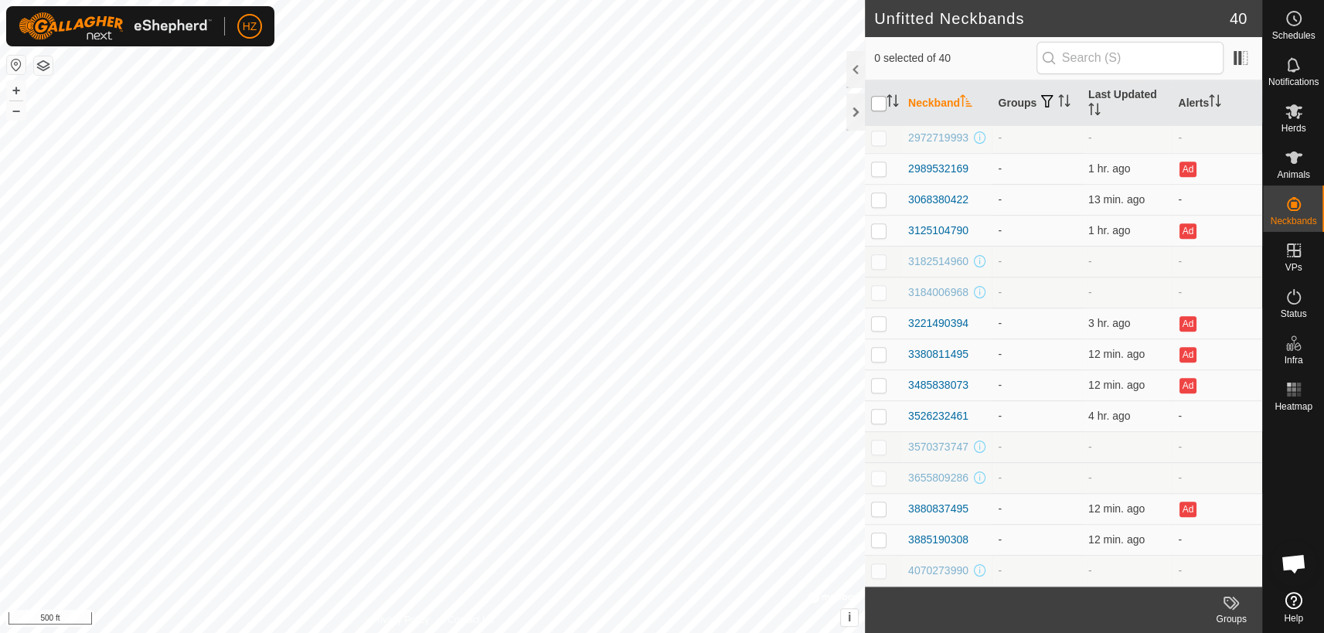
checkbox input "false"
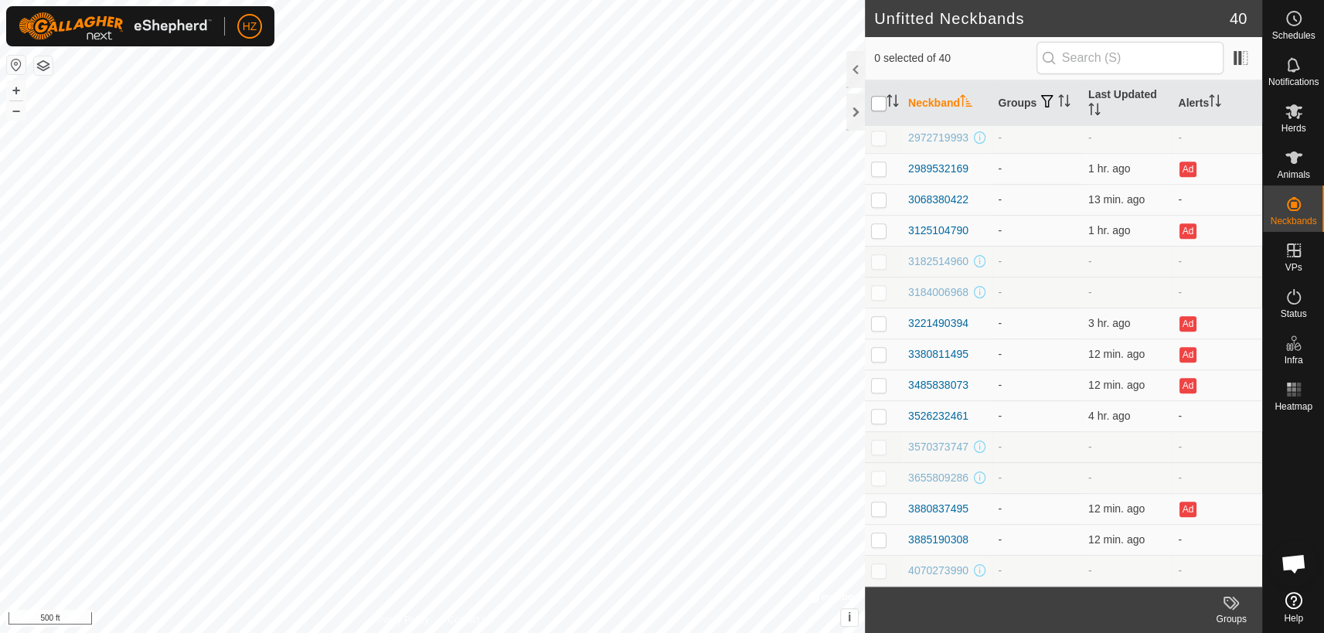
checkbox input "false"
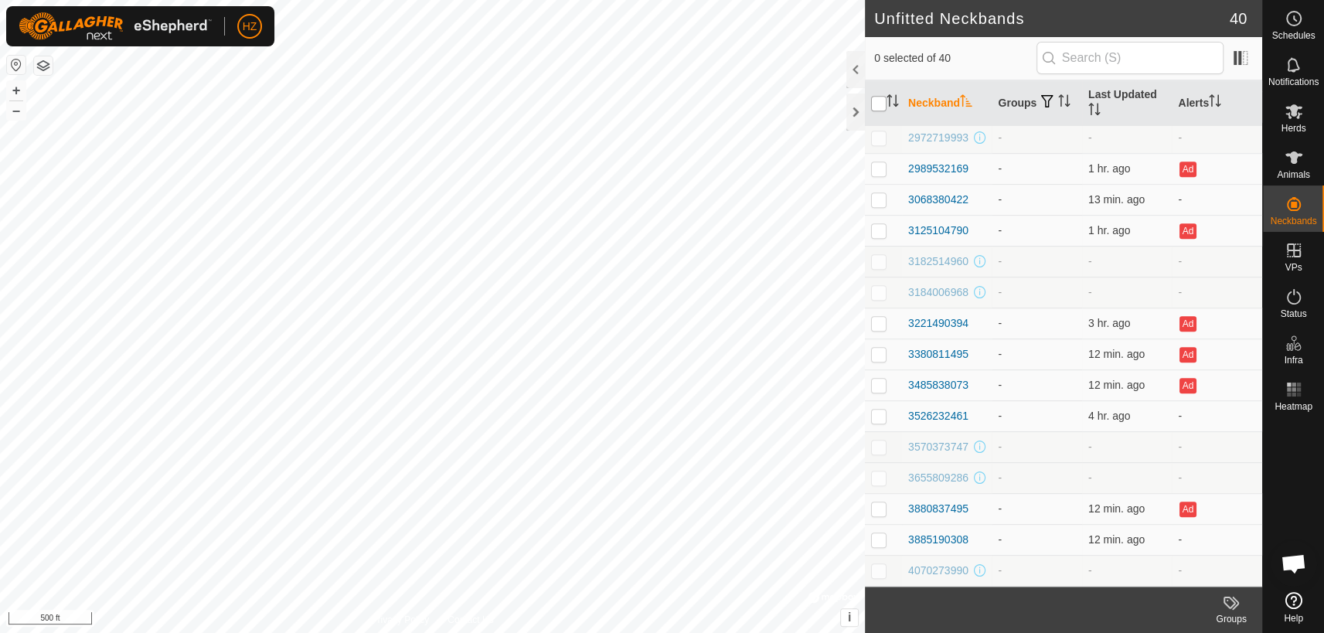
checkbox input "false"
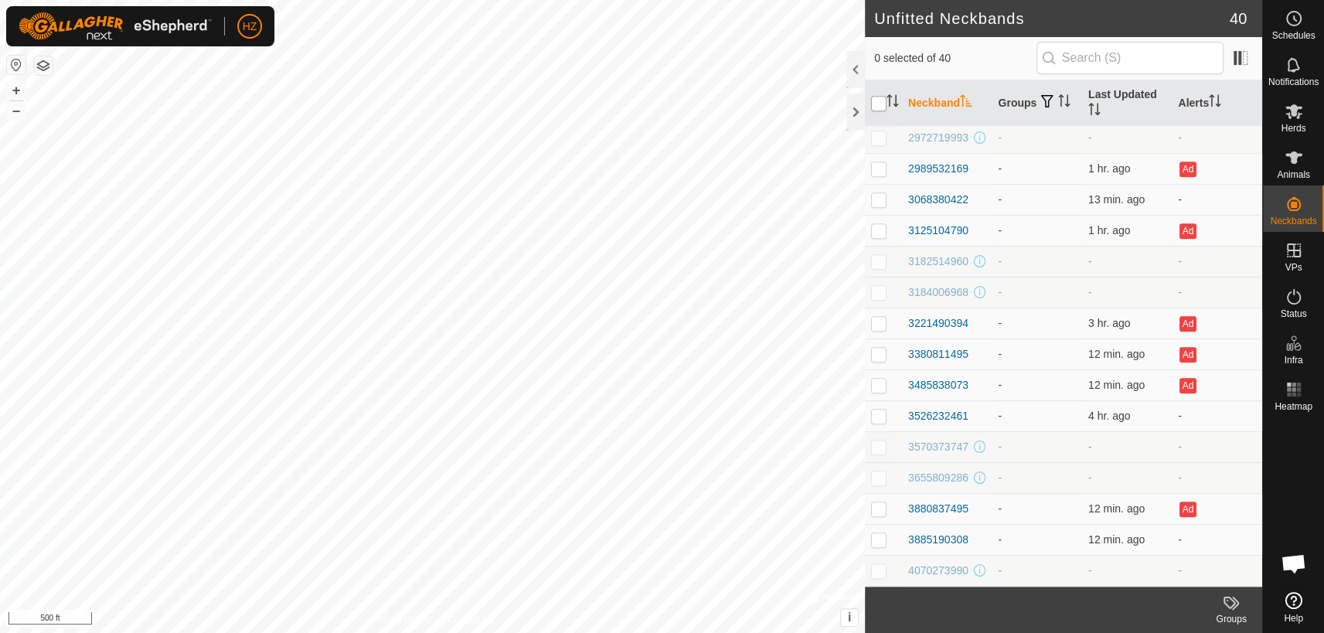
checkbox input "false"
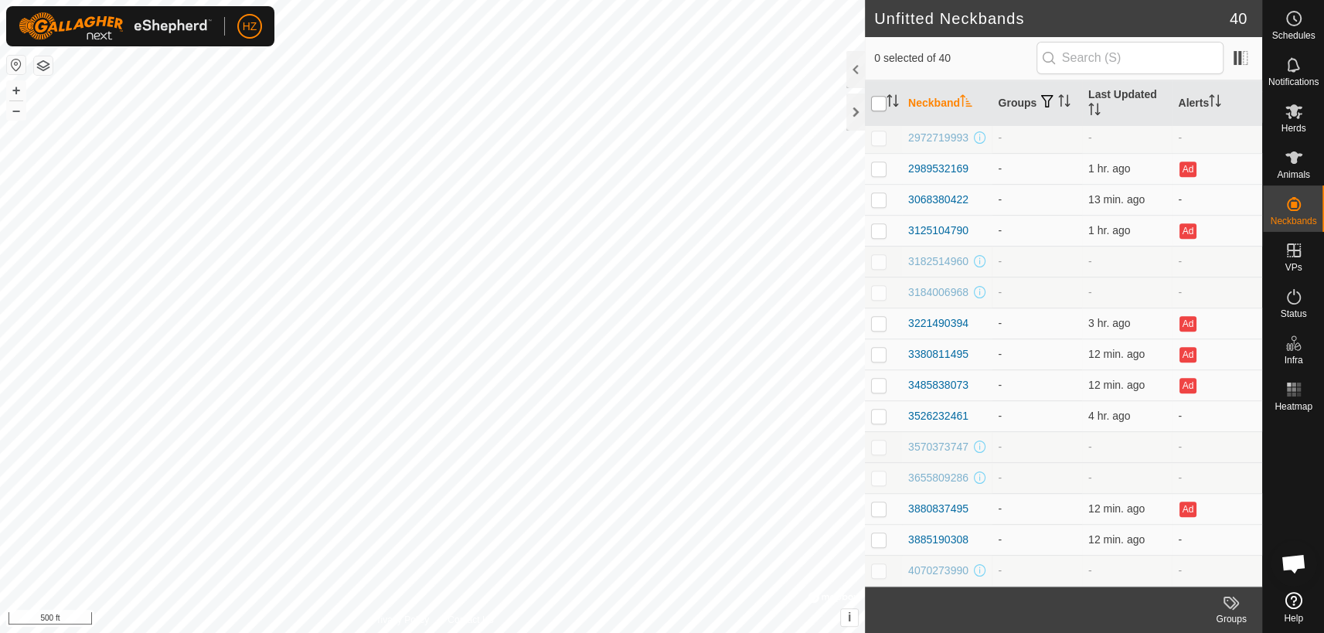
checkbox input "false"
click at [876, 411] on p-checkbox at bounding box center [878, 416] width 15 height 12
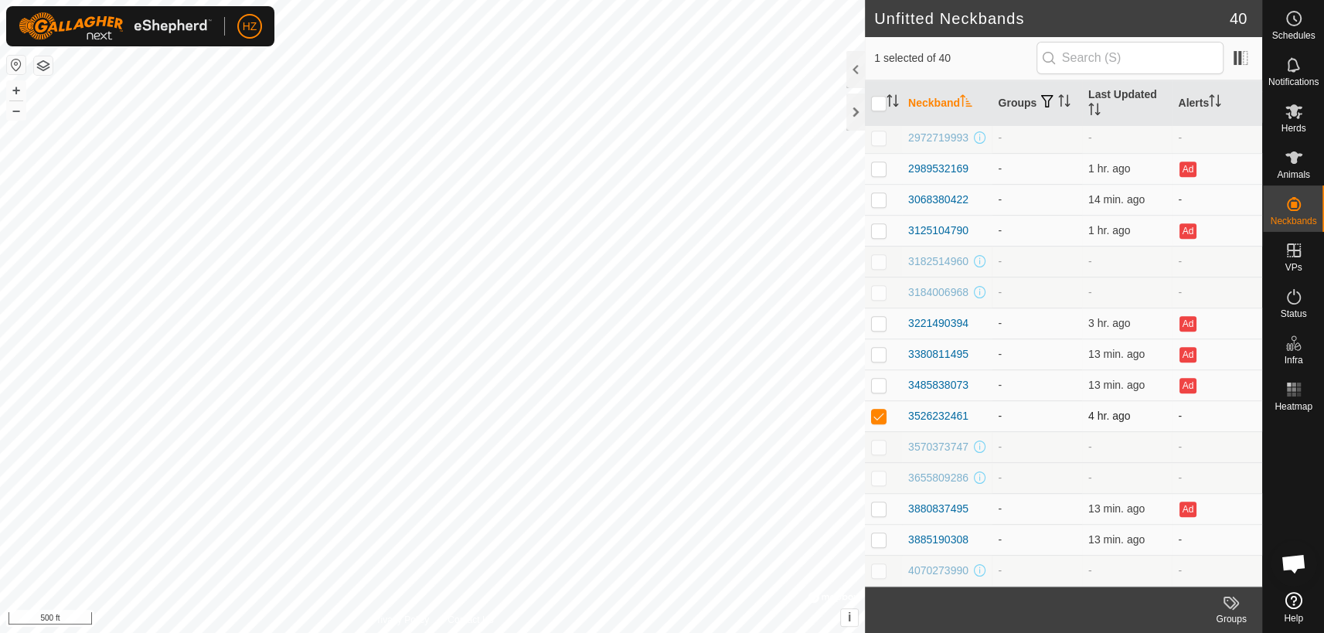
click at [878, 410] on p-checkbox at bounding box center [878, 416] width 15 height 12
click at [1027, 407] on td "-" at bounding box center [1038, 415] width 90 height 31
click at [877, 410] on p-checkbox at bounding box center [878, 416] width 15 height 12
checkbox input "true"
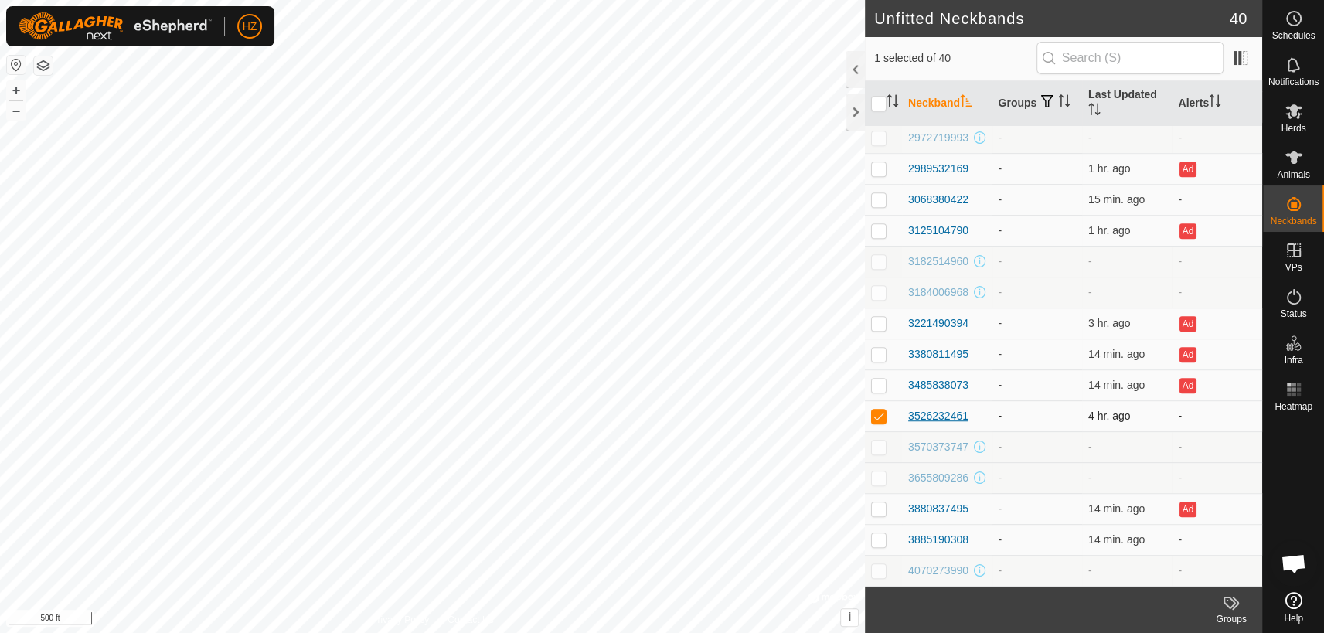
click at [941, 408] on div "3526232461" at bounding box center [938, 416] width 60 height 16
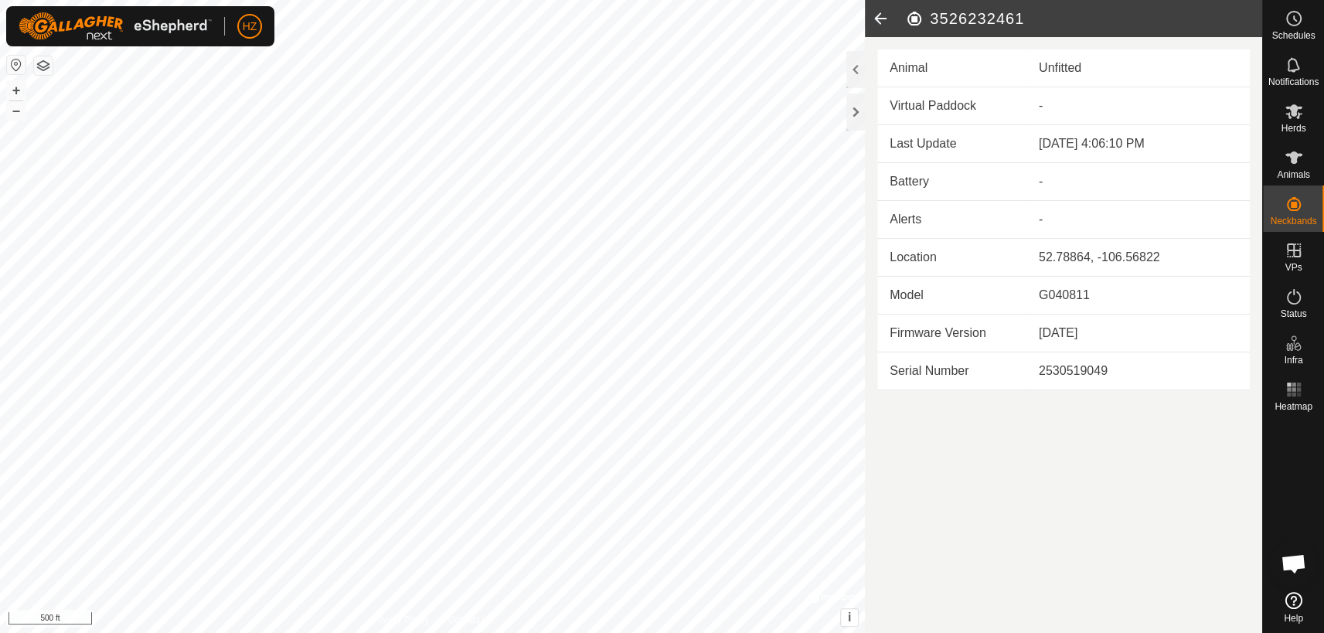
click at [874, 19] on icon at bounding box center [880, 18] width 31 height 37
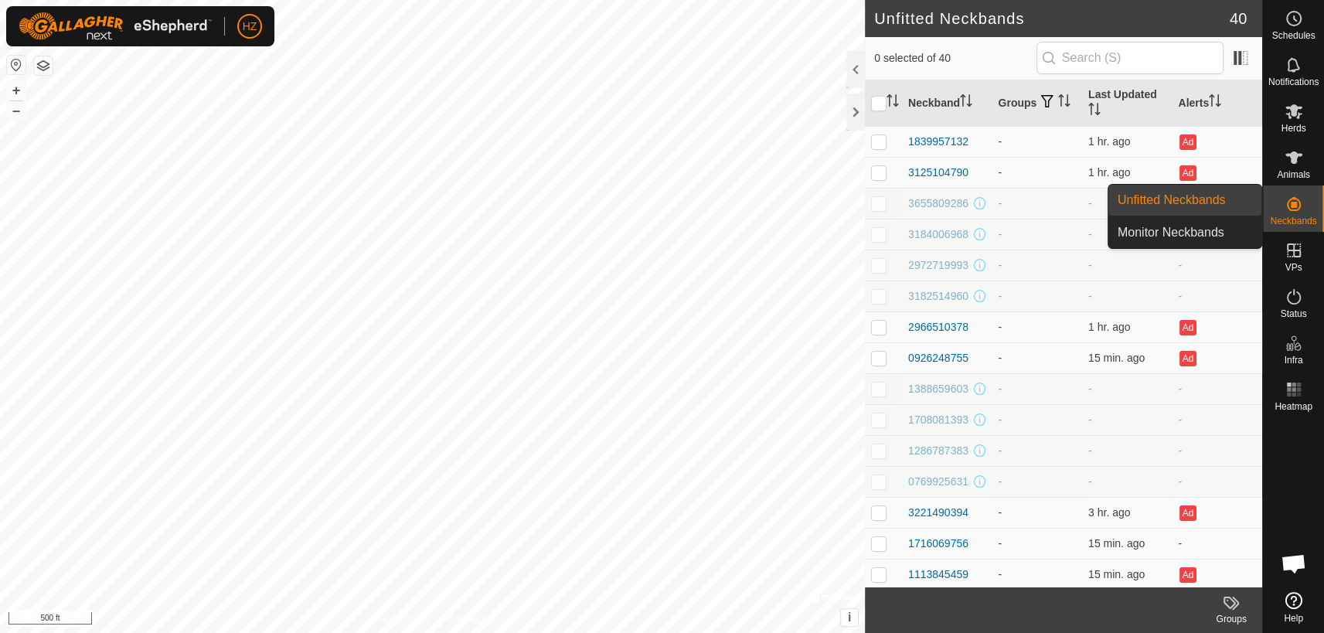
click at [1310, 213] on div "Neckbands" at bounding box center [1293, 209] width 61 height 46
click at [1232, 202] on link "Unfitted Neckbands" at bounding box center [1185, 200] width 153 height 31
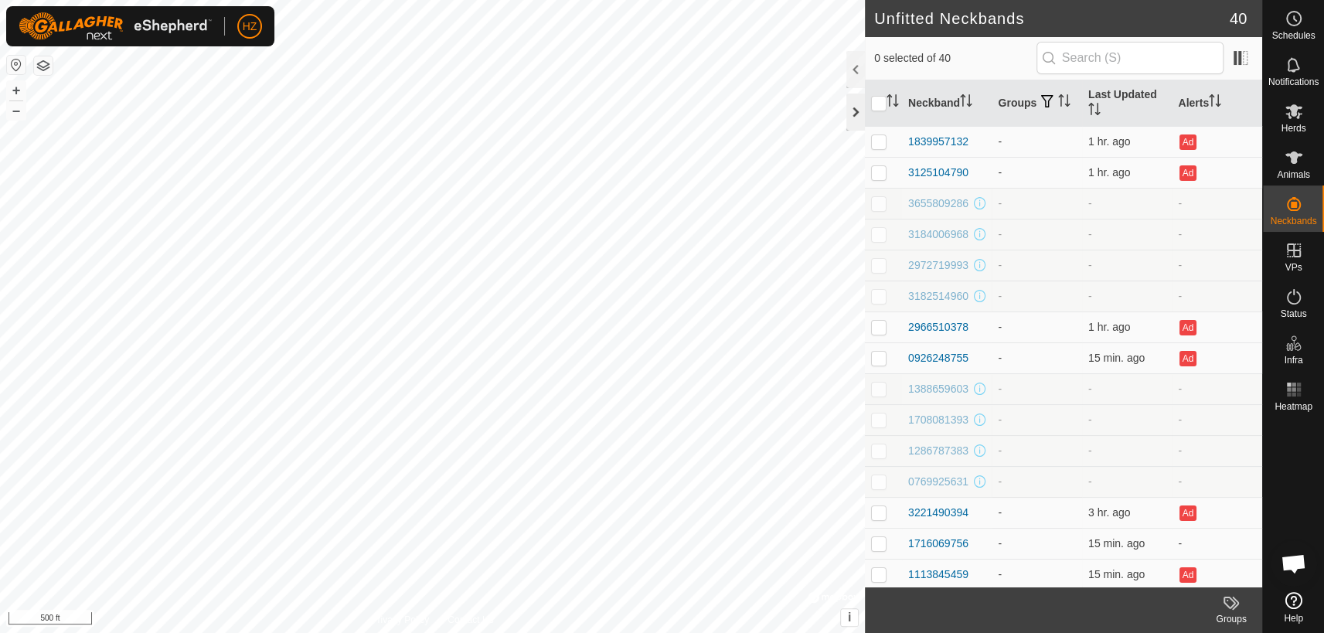
click at [851, 108] on div at bounding box center [856, 112] width 19 height 37
